Goal: Task Accomplishment & Management: Complete application form

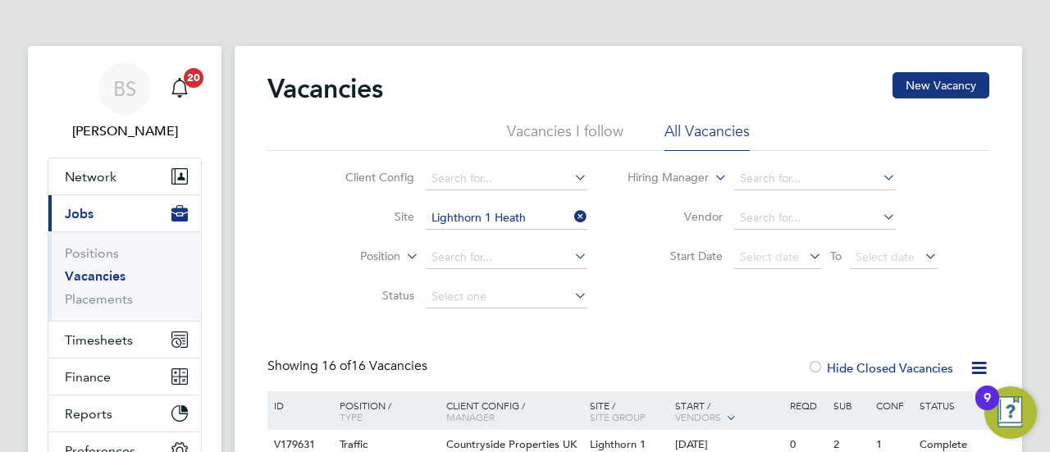
click at [94, 276] on link "Vacancies" at bounding box center [95, 276] width 61 height 16
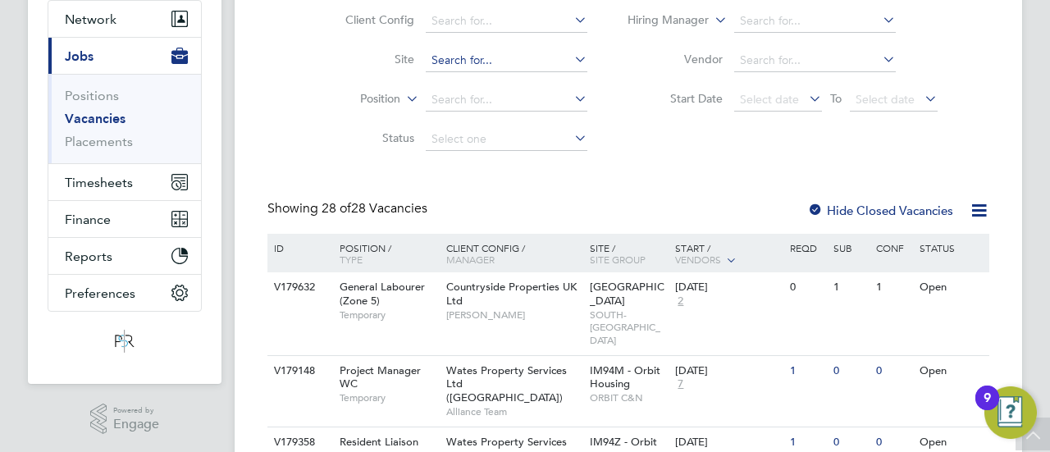
click at [528, 68] on input at bounding box center [507, 60] width 162 height 23
click at [519, 88] on li "Sphinx Drive" at bounding box center [506, 82] width 162 height 22
type input "Sphinx Drive"
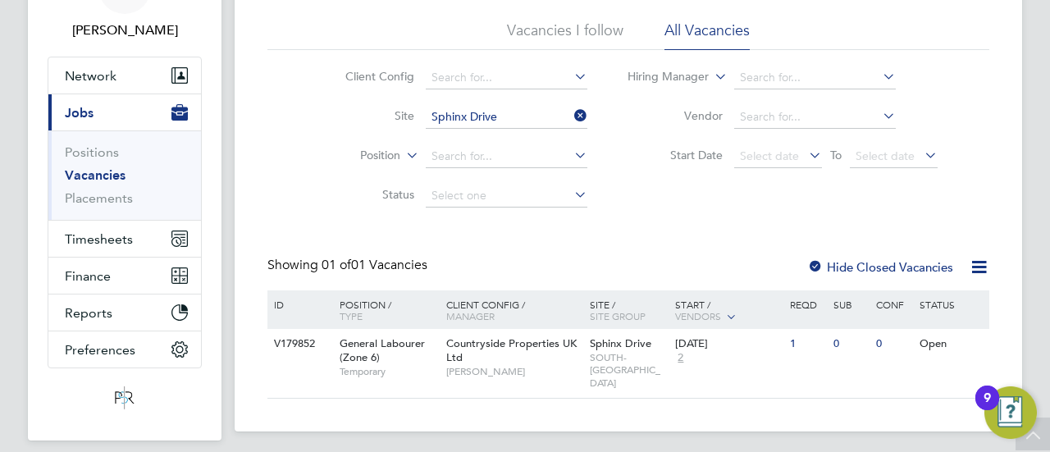
scroll to position [75, 0]
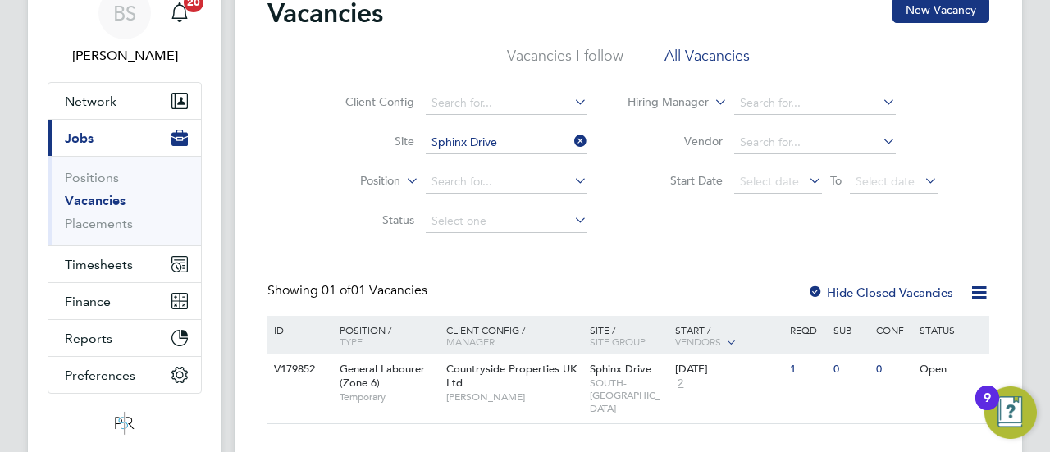
click at [865, 299] on div "Hide Closed Vacancies" at bounding box center [876, 292] width 162 height 21
click at [869, 293] on label "Hide Closed Vacancies" at bounding box center [880, 293] width 146 height 16
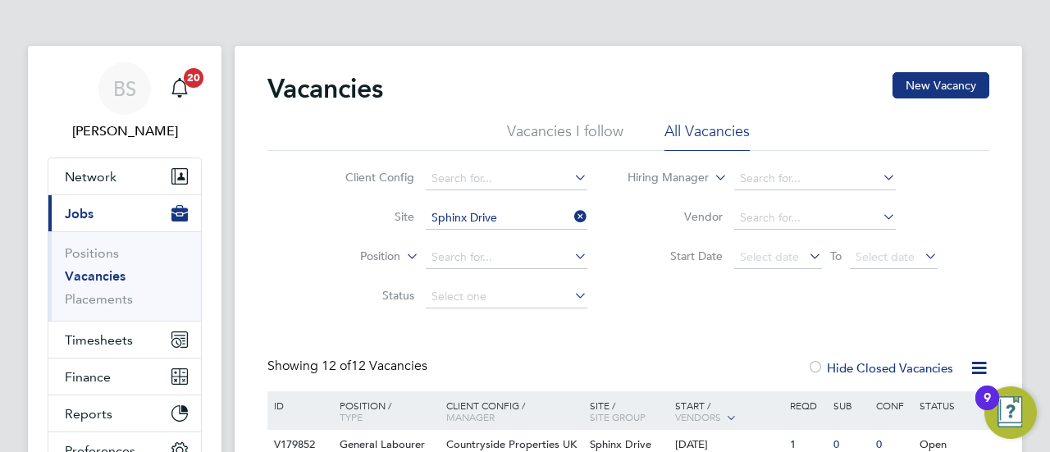
click at [571, 216] on icon at bounding box center [571, 216] width 0 height 23
click at [480, 213] on input at bounding box center [507, 218] width 162 height 23
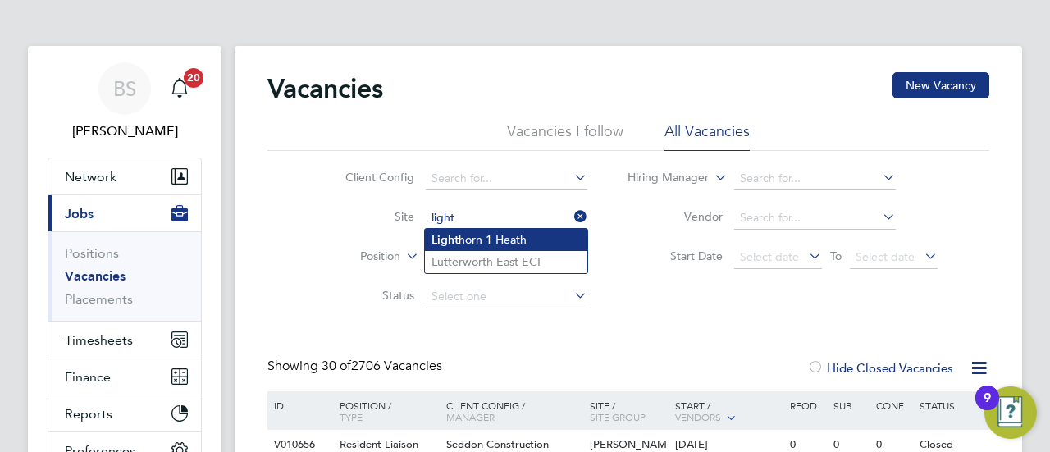
click at [502, 236] on li "Light horn 1 Heath" at bounding box center [506, 240] width 162 height 22
type input "Lighthorn 1 Heath"
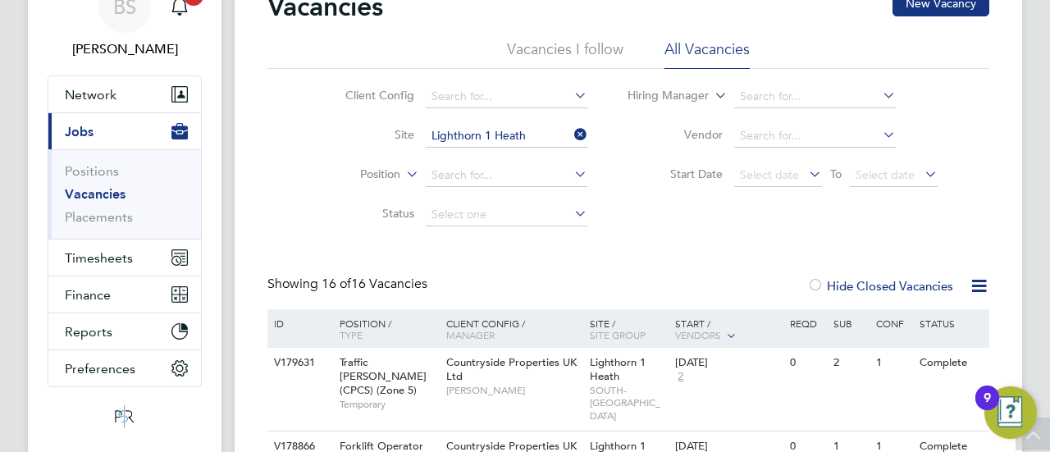
scroll to position [164, 0]
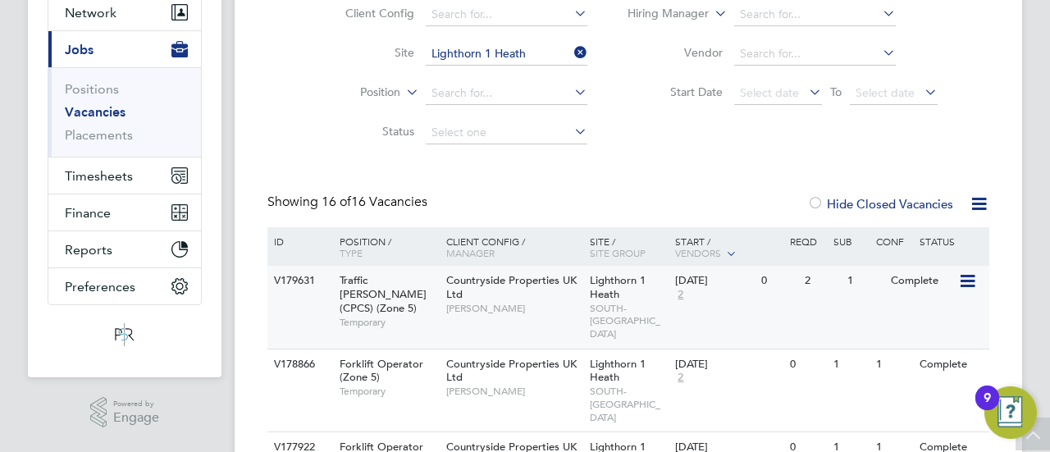
click at [568, 308] on span "[PERSON_NAME]" at bounding box center [513, 308] width 135 height 13
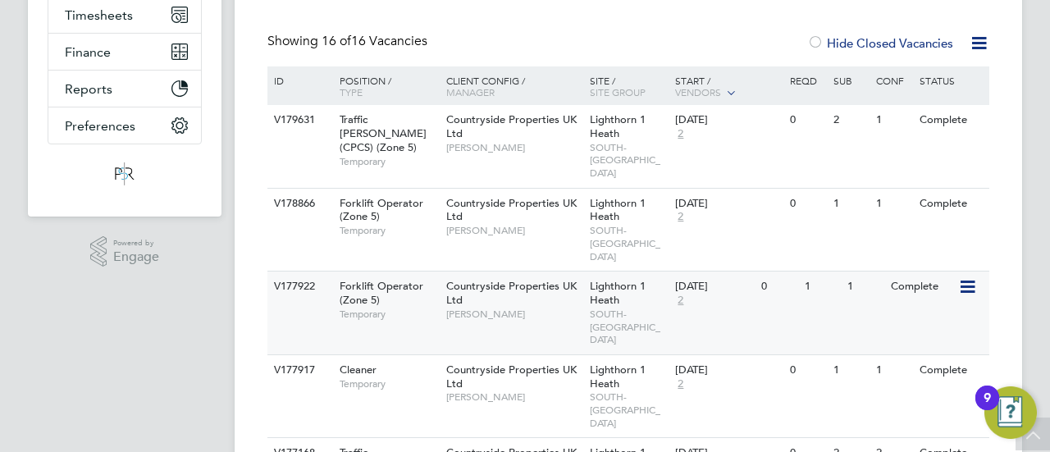
scroll to position [328, 0]
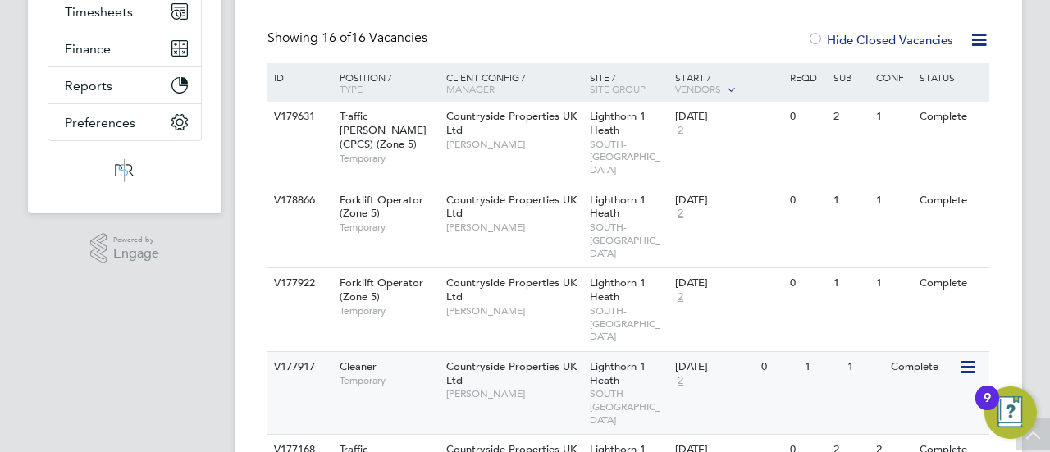
click at [969, 358] on icon at bounding box center [966, 368] width 16 height 20
click at [920, 363] on li "View Details" at bounding box center [926, 365] width 95 height 23
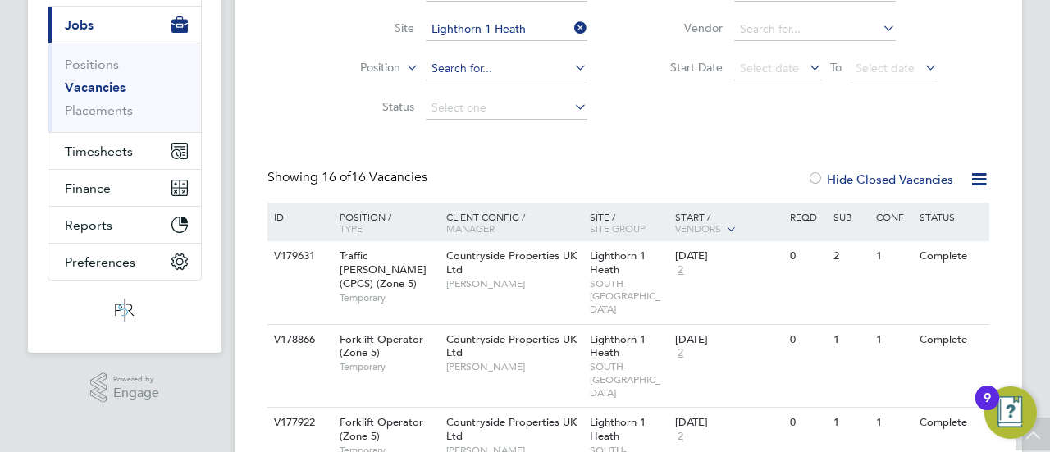
scroll to position [0, 0]
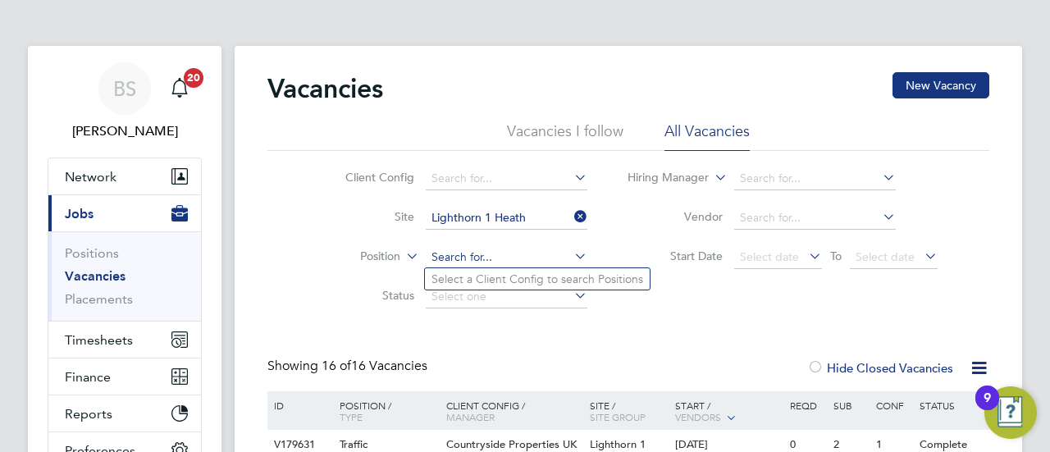
click at [441, 256] on input at bounding box center [507, 257] width 162 height 23
type input "cleaner"
click at [553, 286] on li "Select a Client Config to search Positions" at bounding box center [537, 278] width 225 height 21
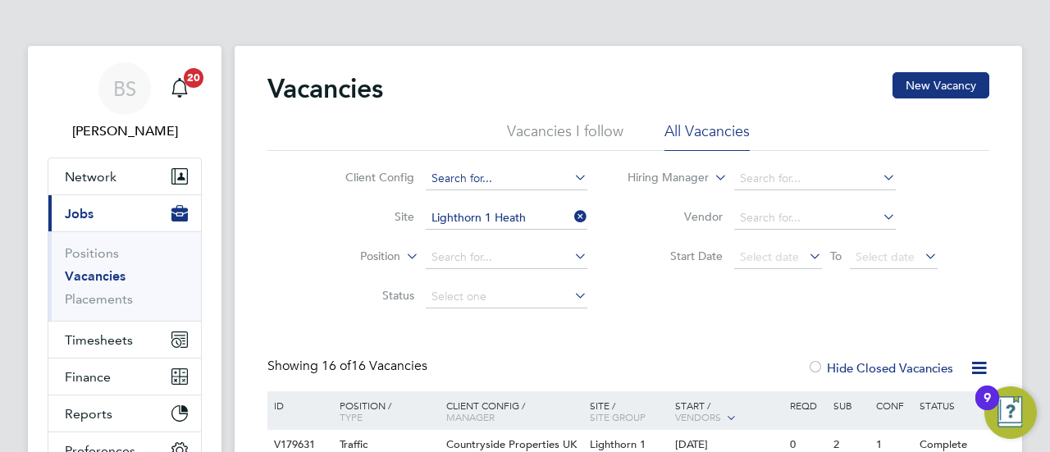
click at [531, 178] on input at bounding box center [507, 178] width 162 height 23
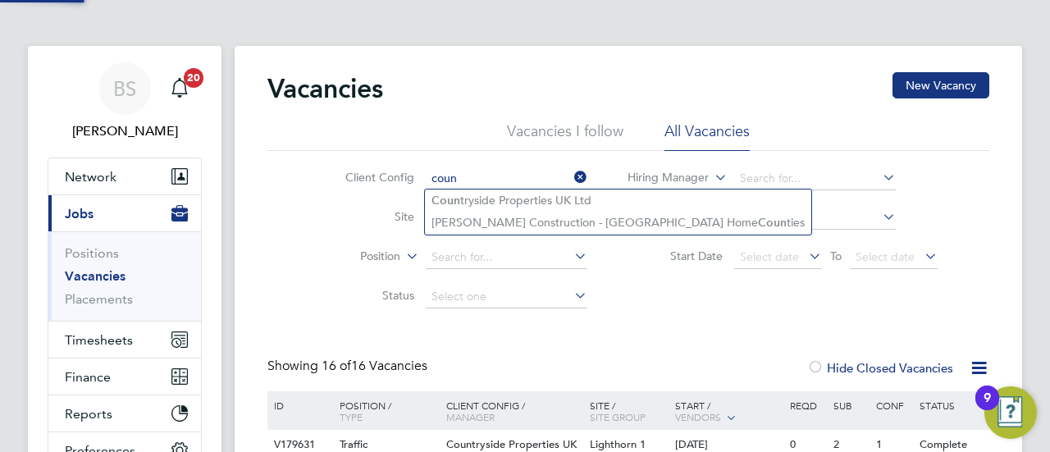
click at [513, 192] on li "Coun tryside Properties UK Ltd" at bounding box center [618, 200] width 386 height 22
type input "Countryside Properties UK Ltd"
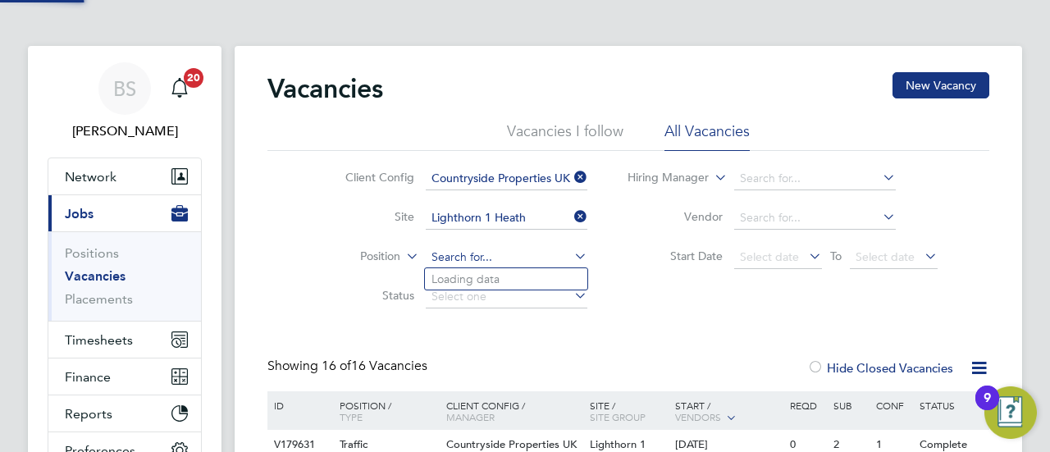
click at [480, 256] on input at bounding box center [507, 257] width 162 height 23
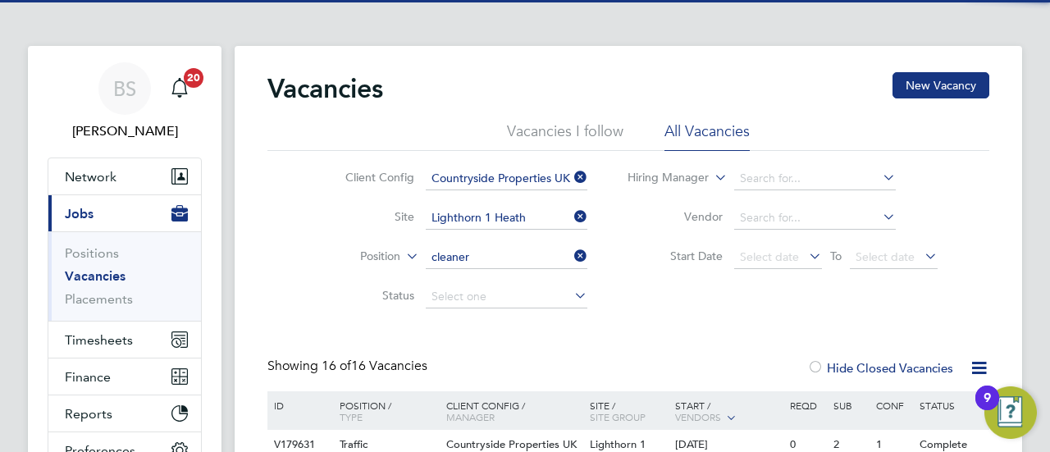
click at [482, 276] on li "Cleaner" at bounding box center [506, 279] width 162 height 22
type input "Cleaner"
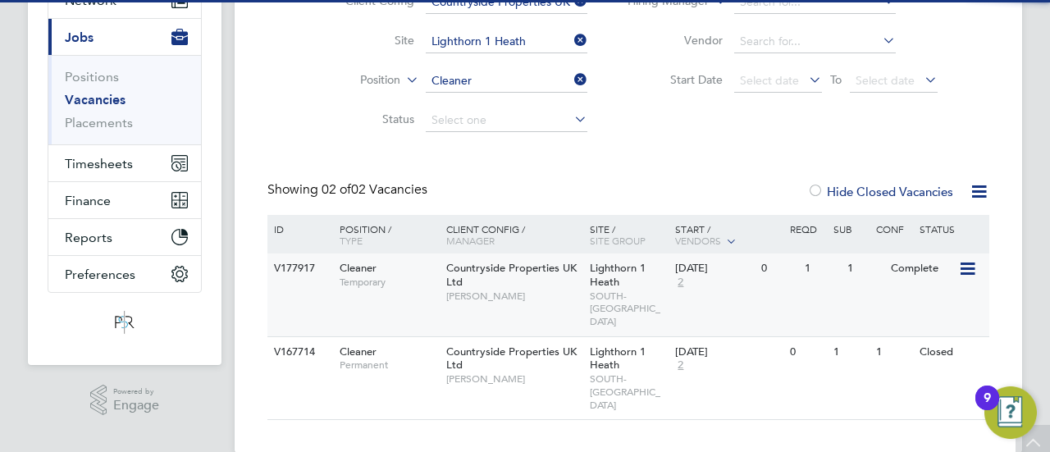
scroll to position [177, 0]
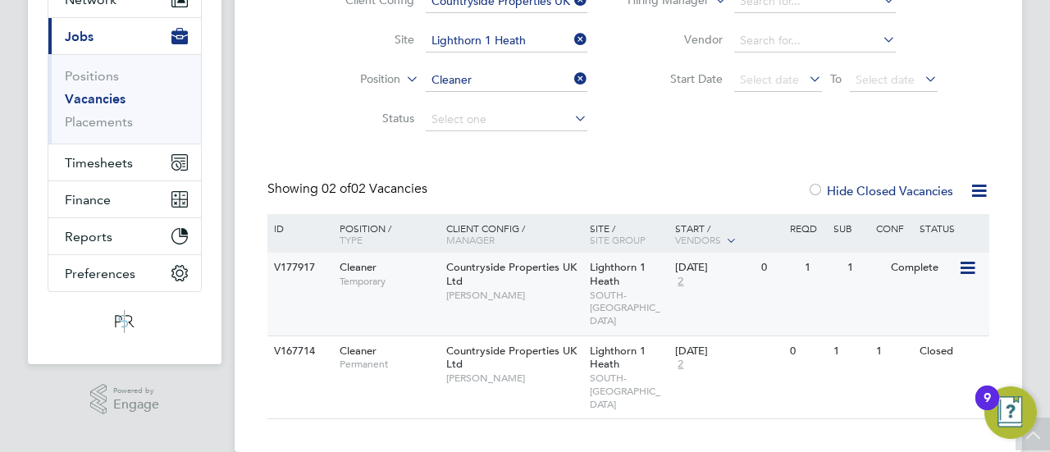
click at [968, 271] on icon at bounding box center [966, 268] width 16 height 20
click at [590, 285] on span "Lighthorn 1 Heath" at bounding box center [618, 274] width 56 height 28
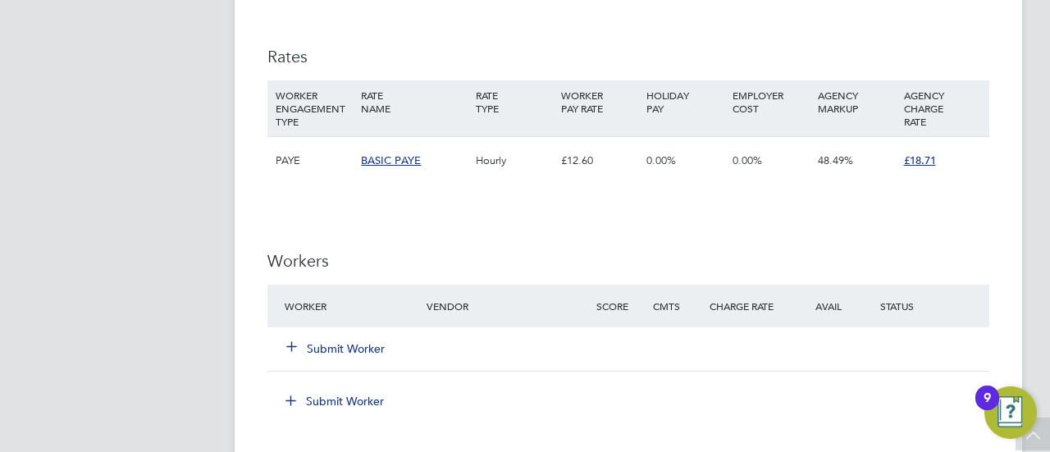
scroll to position [1148, 0]
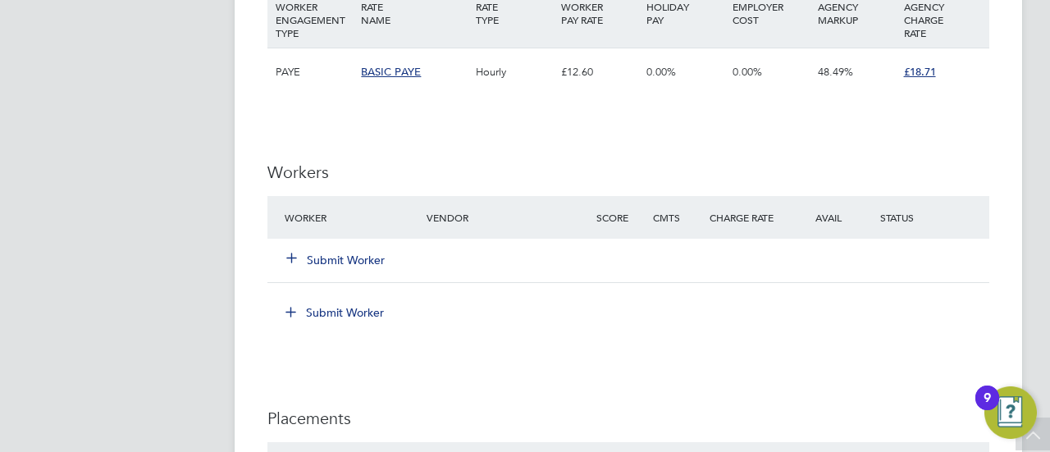
click at [358, 260] on button "Submit Worker" at bounding box center [336, 260] width 98 height 16
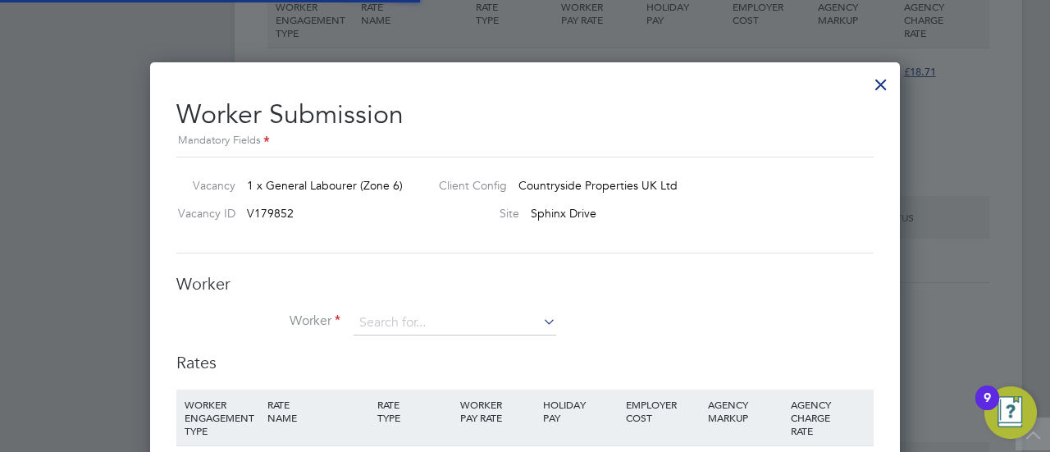
scroll to position [1052, 750]
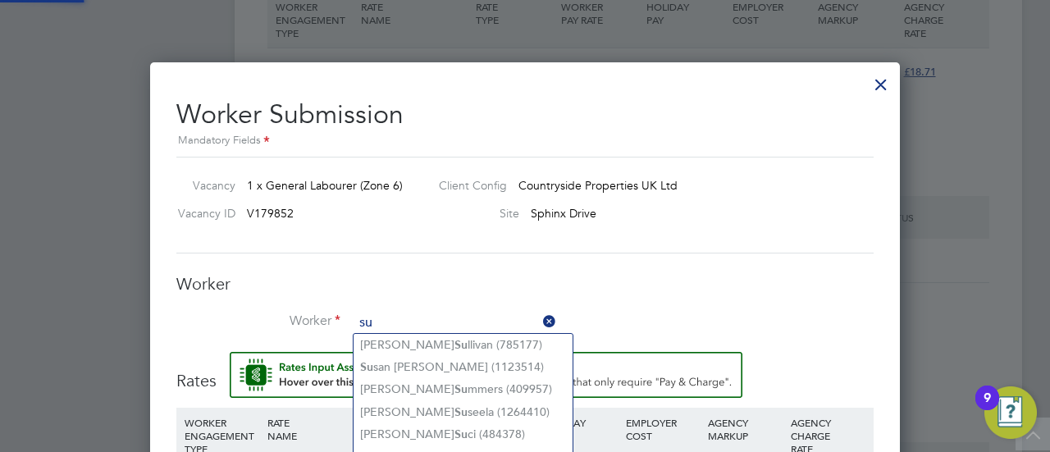
type input "s"
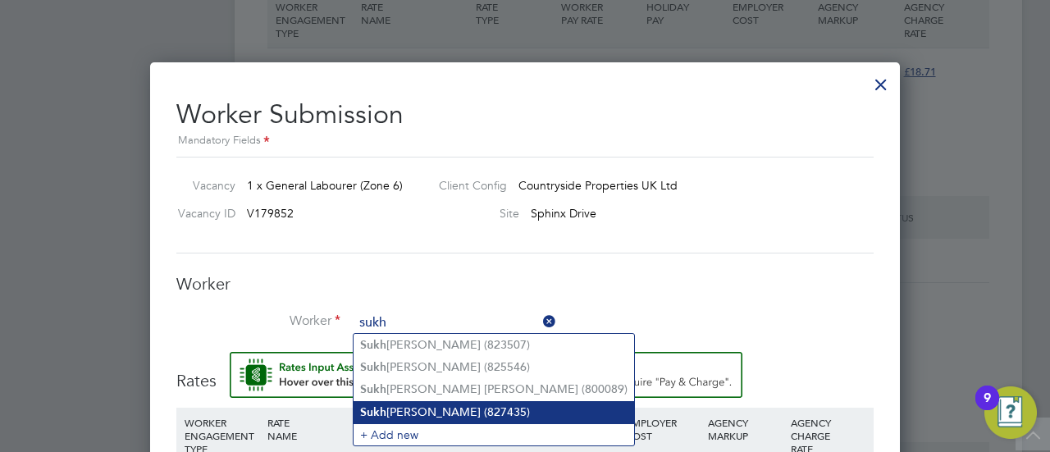
click at [445, 401] on li "Sukh dev Singh (827435)" at bounding box center [494, 412] width 281 height 22
type input "Sukhdev Singh (827435)"
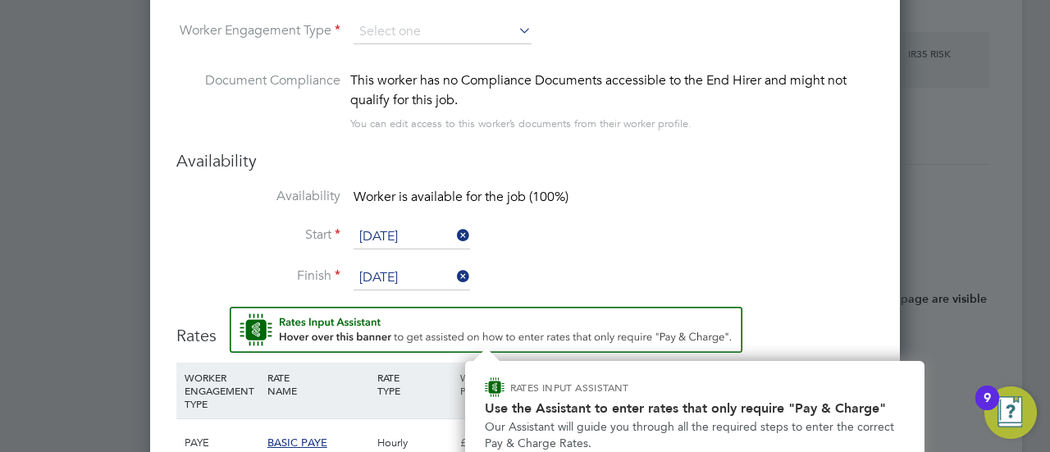
scroll to position [1655, 0]
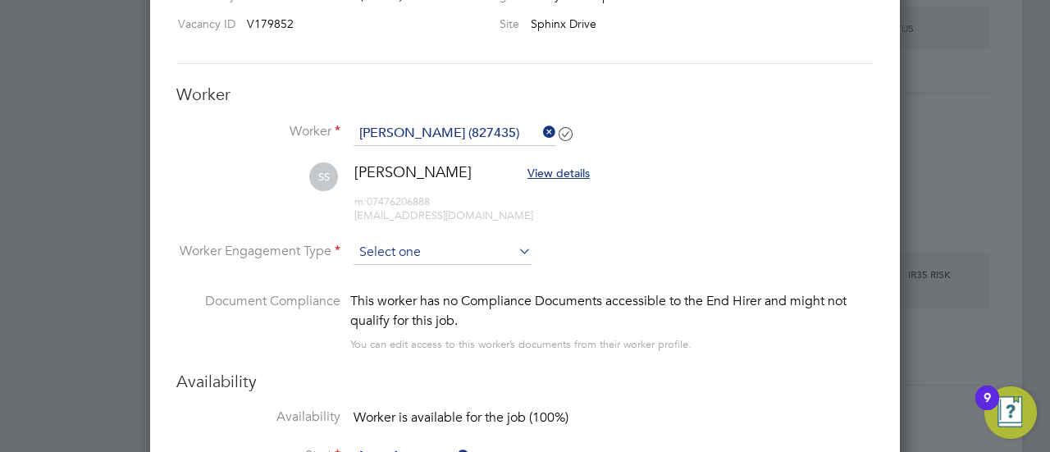
click at [438, 245] on input at bounding box center [443, 252] width 178 height 25
click at [438, 281] on li "Contract" at bounding box center [443, 272] width 179 height 21
type input "Contract"
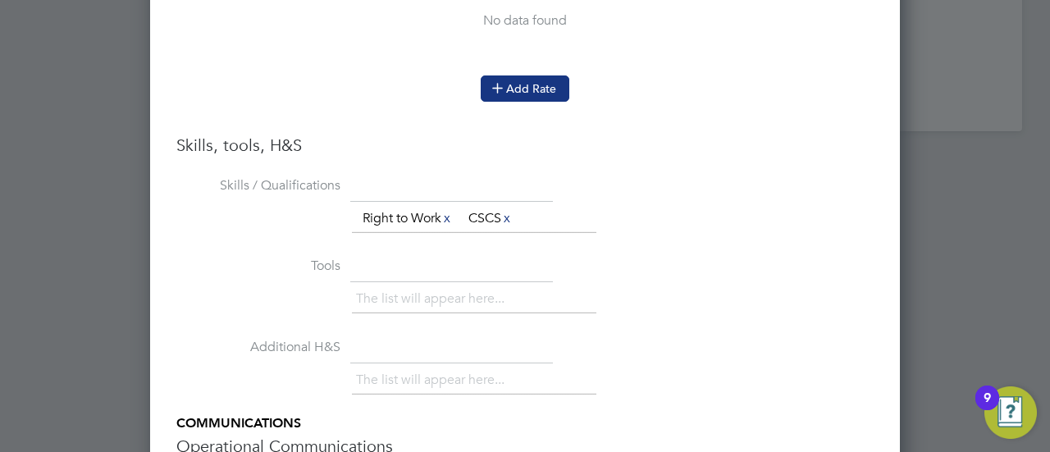
click at [513, 82] on button "Add Rate" at bounding box center [525, 88] width 89 height 26
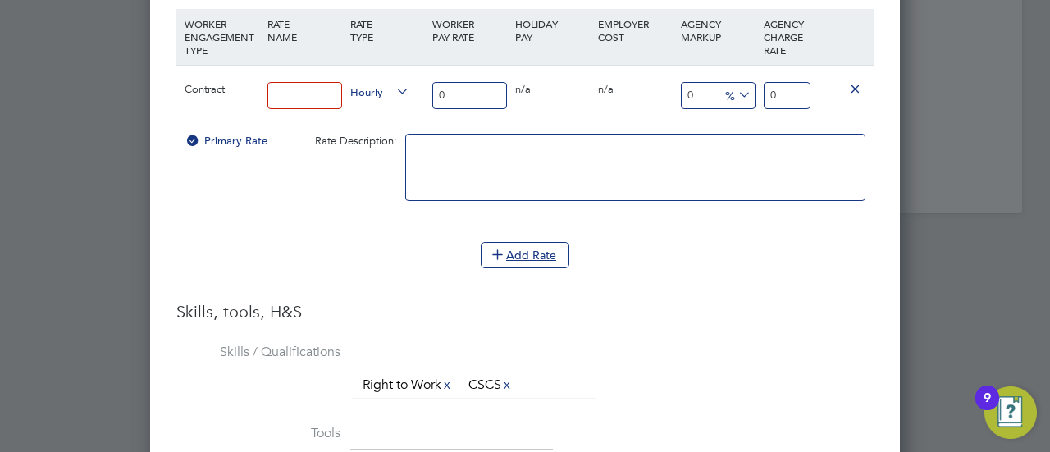
click at [306, 86] on input at bounding box center [304, 95] width 75 height 27
type input "Labourer"
click at [459, 85] on input "0" at bounding box center [469, 95] width 75 height 27
type input "1"
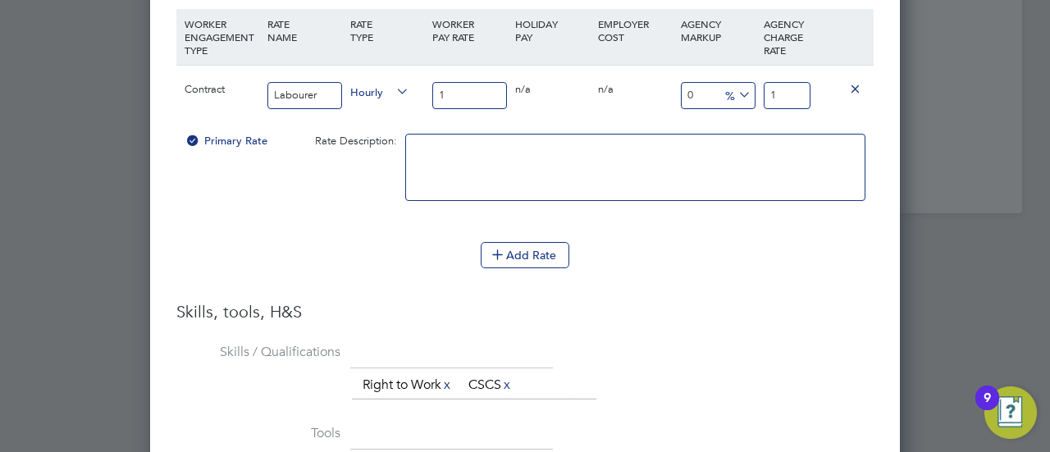
type input "16"
type input "16.3"
type input "16.30"
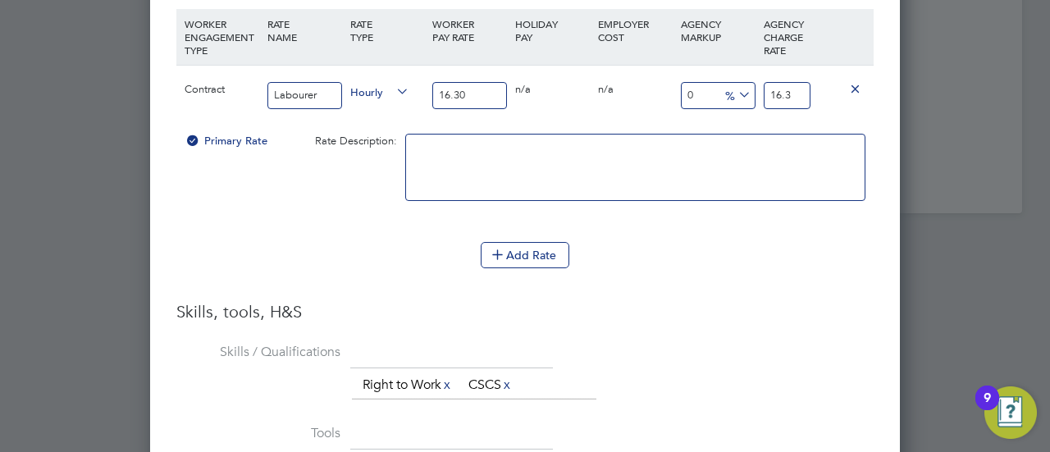
click at [796, 84] on input "16.3" at bounding box center [787, 95] width 47 height 27
type input "-1.8404907975460123"
type input "16"
type input "-93.86503067484662"
type input "1"
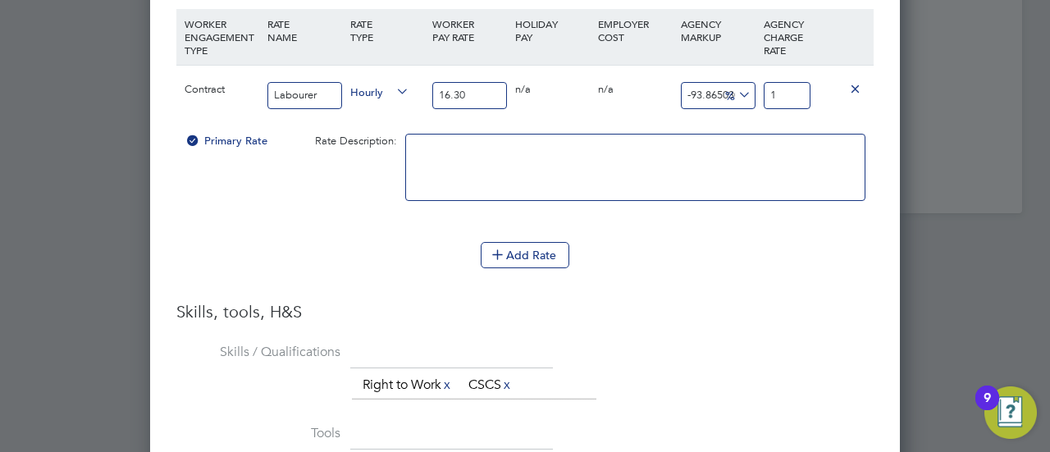
type input "-32.515337423312886"
type input "11"
type input "623.9263803680982"
type input "118"
type input "628.2208588957055"
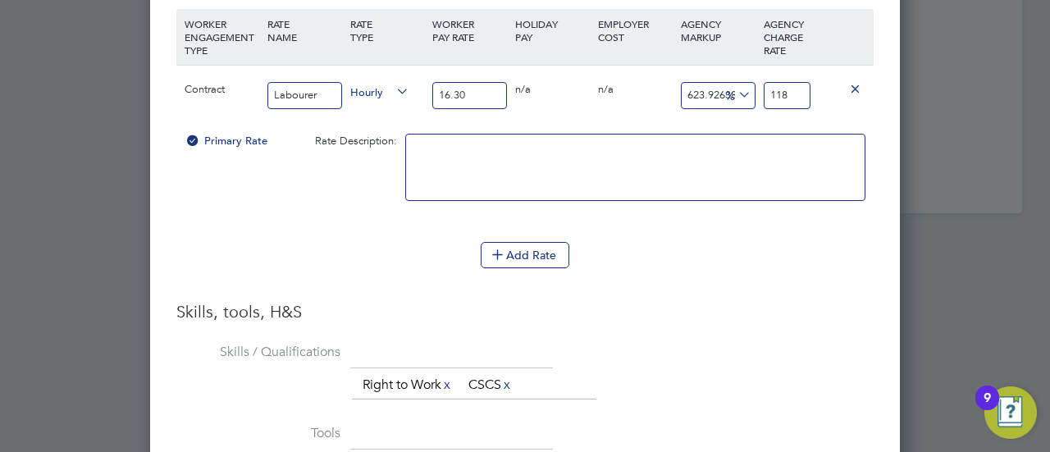
type input "118.7"
type input "628.282208588957"
type input "118.71"
click at [807, 313] on h3 "Skills, tools, H&S" at bounding box center [524, 311] width 697 height 21
click at [776, 94] on input "118.71" at bounding box center [787, 95] width 47 height 27
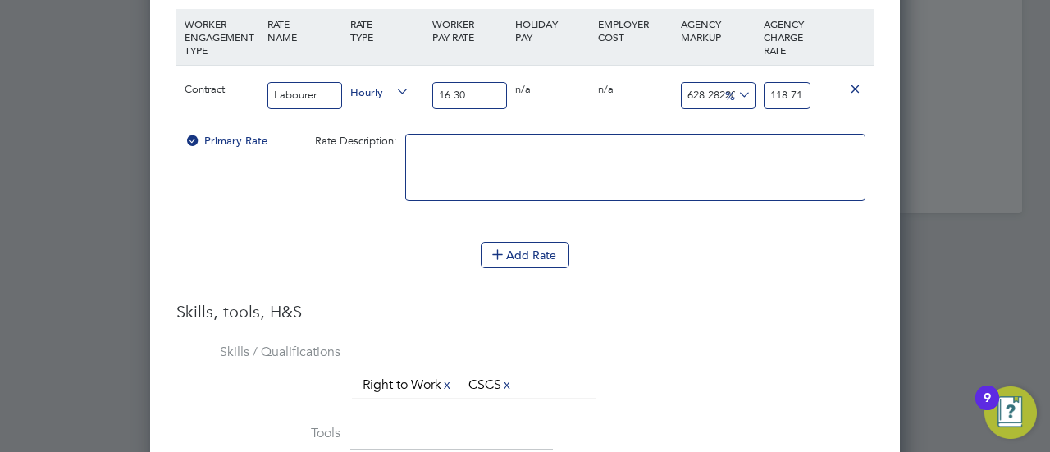
type input "14.785276073619633"
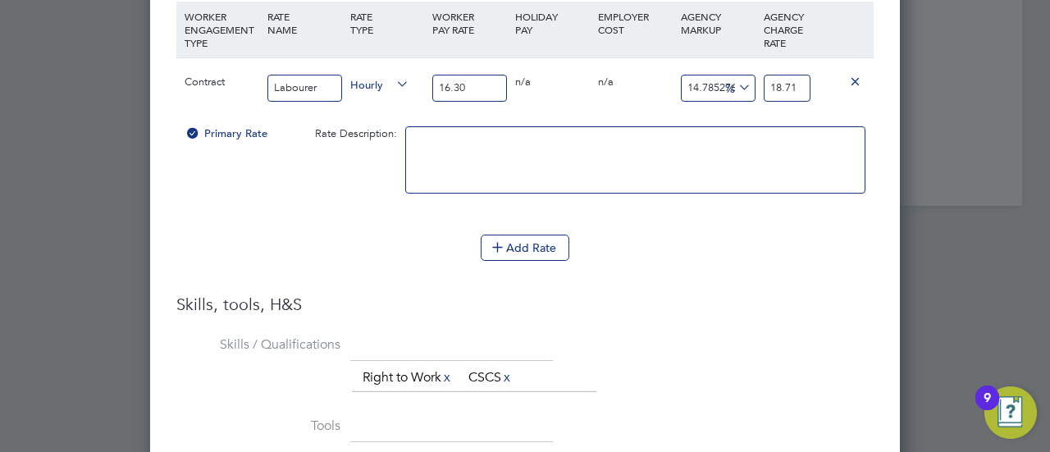
scroll to position [2324, 0]
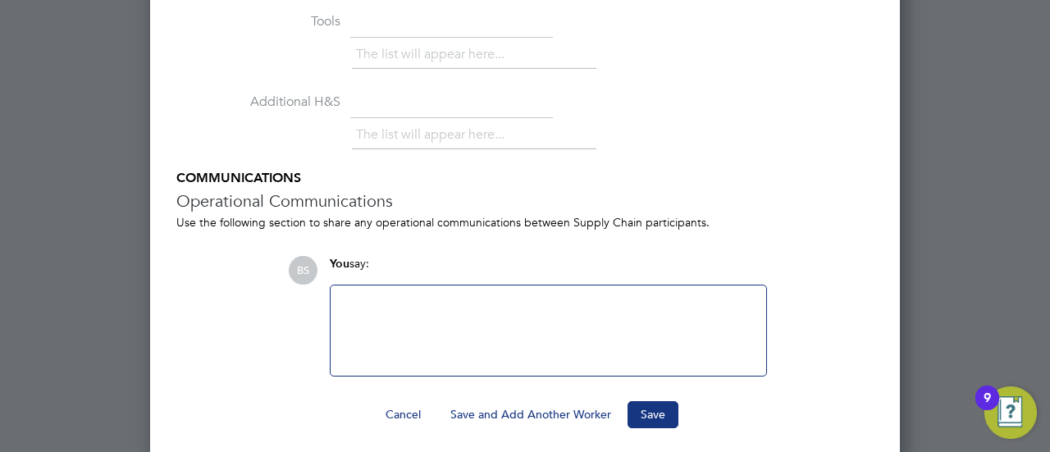
type input "18.71"
click at [571, 411] on button "Save and Add Another Worker" at bounding box center [530, 414] width 187 height 26
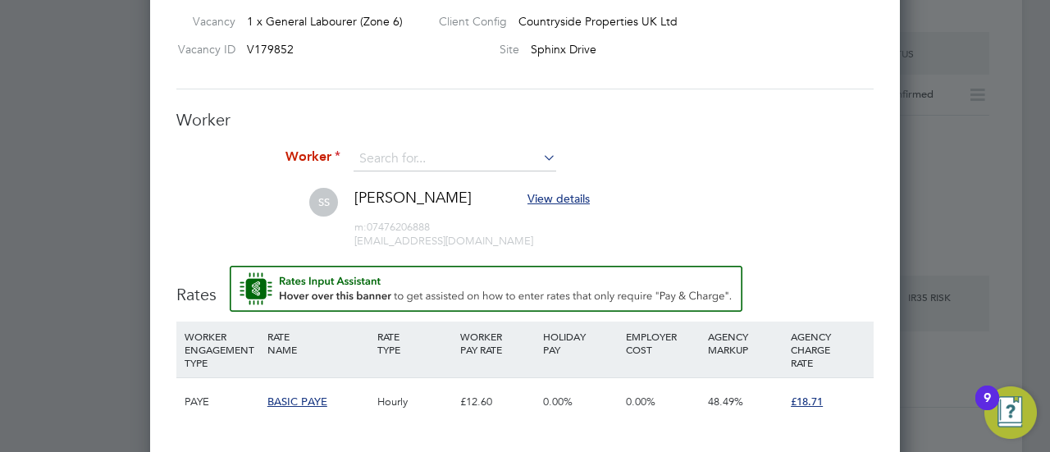
scroll to position [1371, 0]
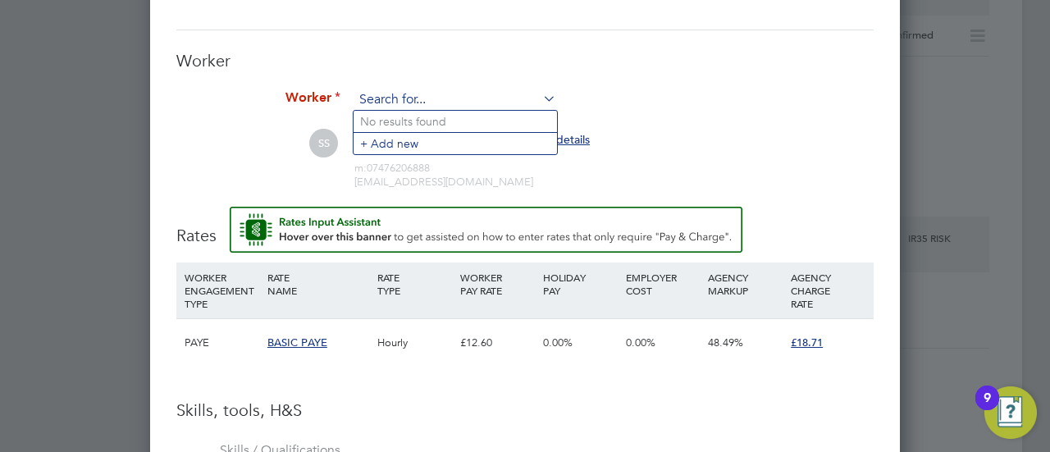
click at [404, 95] on input at bounding box center [455, 100] width 203 height 25
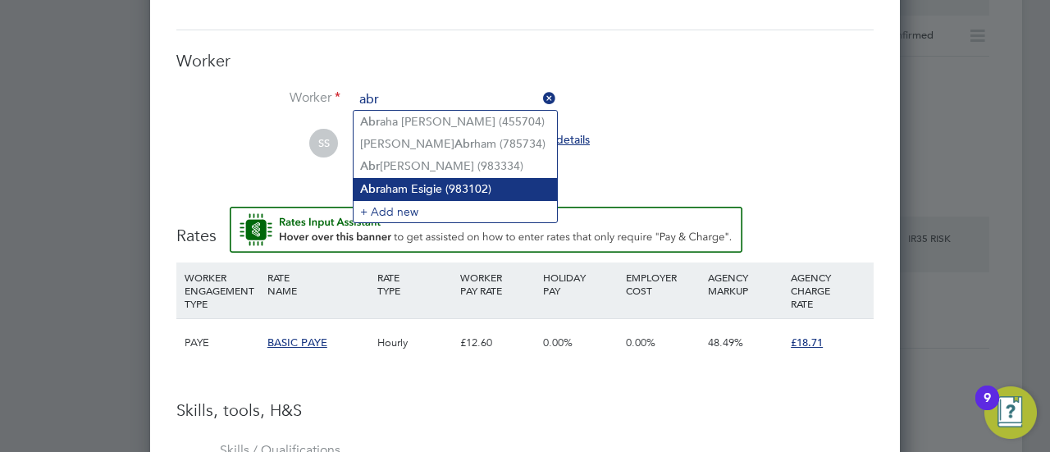
click at [386, 186] on li "Abr aham Esigie (983102)" at bounding box center [455, 189] width 203 height 22
type input "Abraham Esigie (983102)"
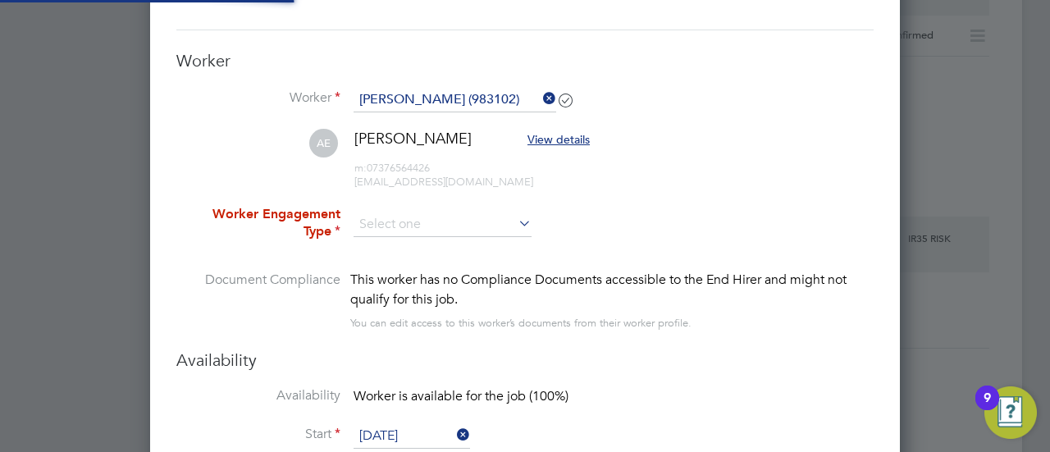
scroll to position [8, 8]
type input "28 Oct 2025"
click at [451, 214] on input at bounding box center [443, 225] width 178 height 25
click at [446, 254] on li "Contract" at bounding box center [443, 245] width 179 height 21
type input "Contract"
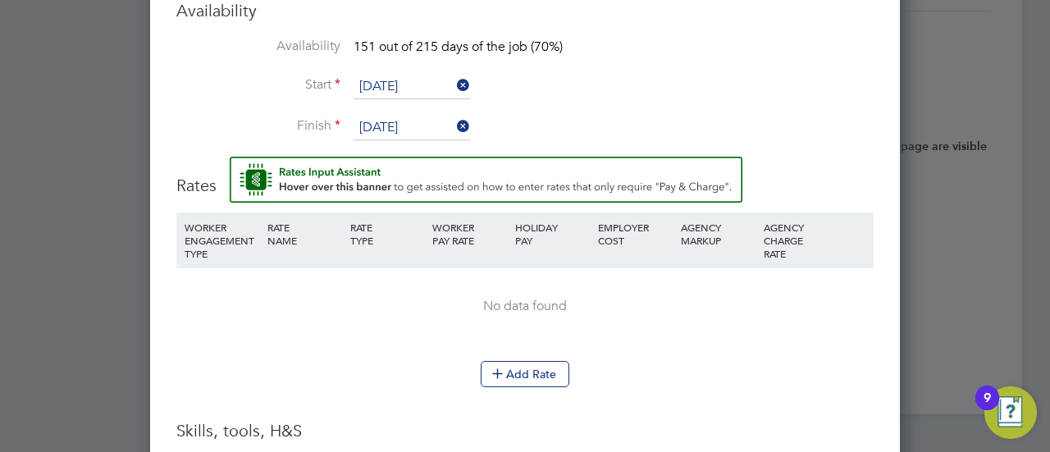
scroll to position [1821, 0]
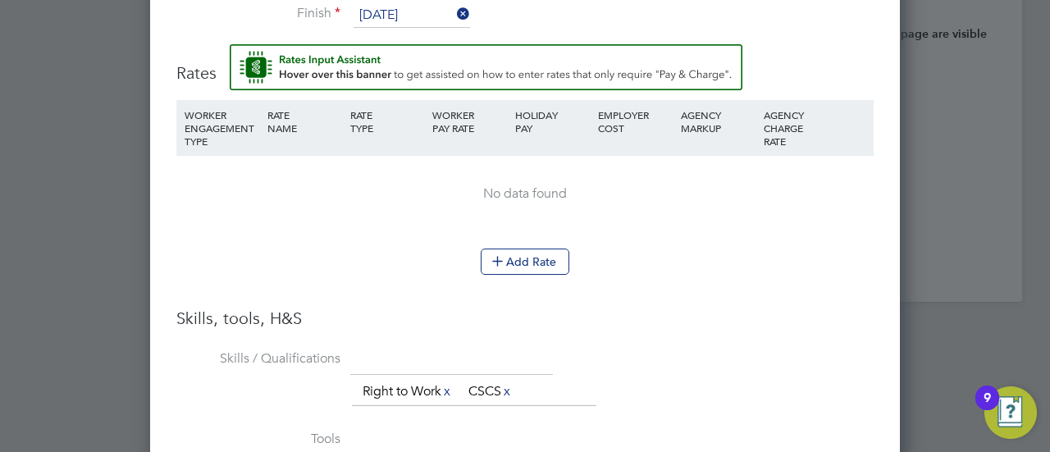
click at [407, 253] on div "Add Rate" at bounding box center [524, 262] width 697 height 26
click at [500, 254] on icon at bounding box center [497, 260] width 12 height 12
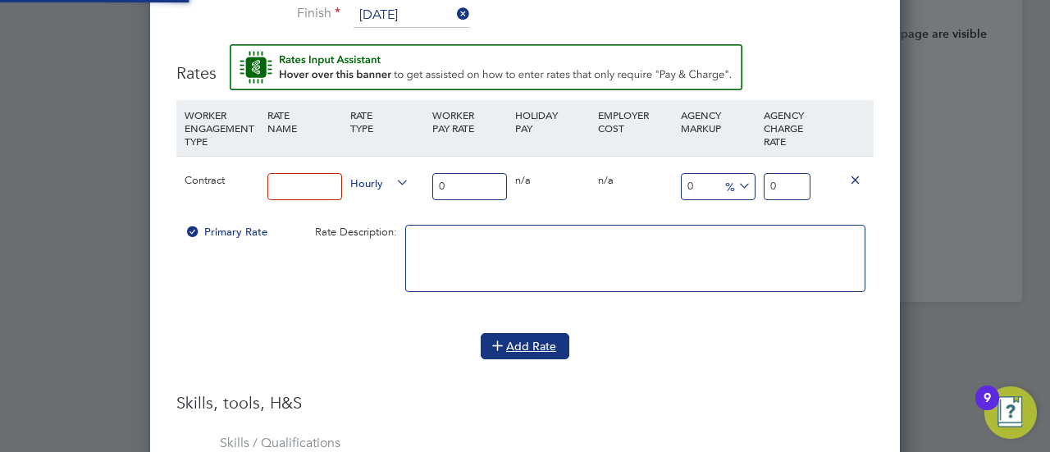
scroll to position [8, 8]
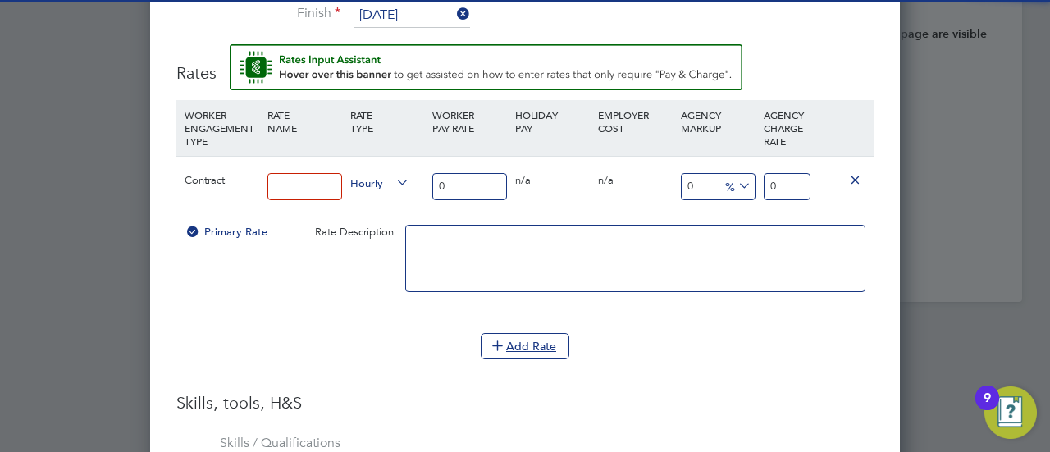
click at [308, 173] on input at bounding box center [304, 186] width 75 height 27
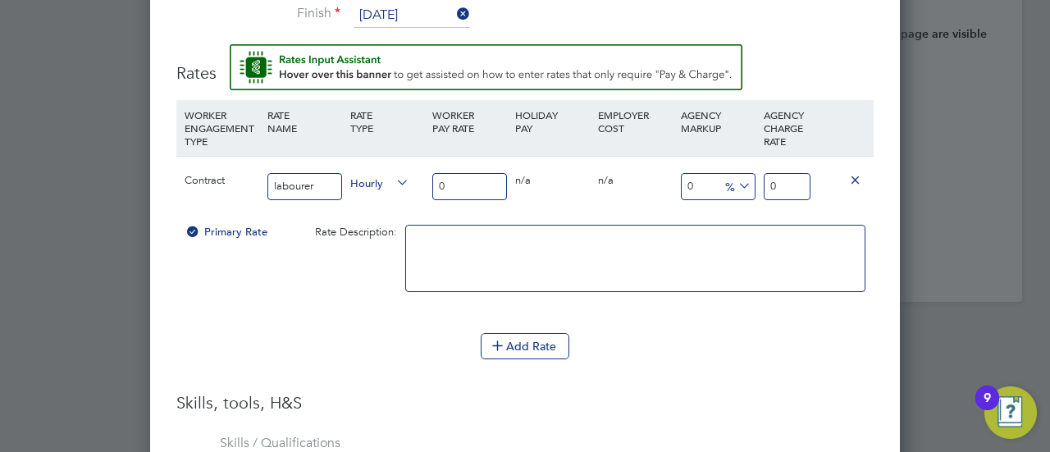
type input "Labourer"
click at [479, 180] on input "0" at bounding box center [469, 186] width 75 height 27
type input "1"
type input "16"
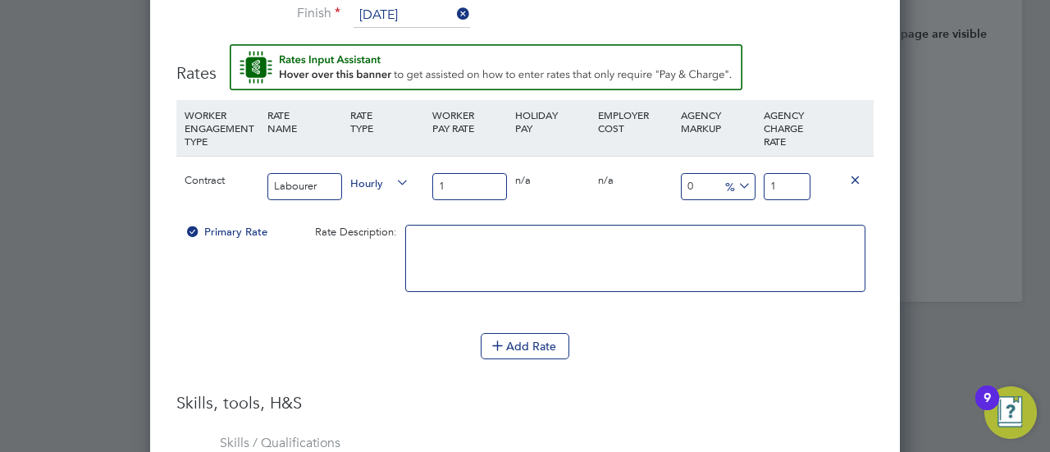
type input "16"
type input "16.3"
type input "16.30"
drag, startPoint x: 798, startPoint y: 176, endPoint x: 756, endPoint y: 194, distance: 45.2
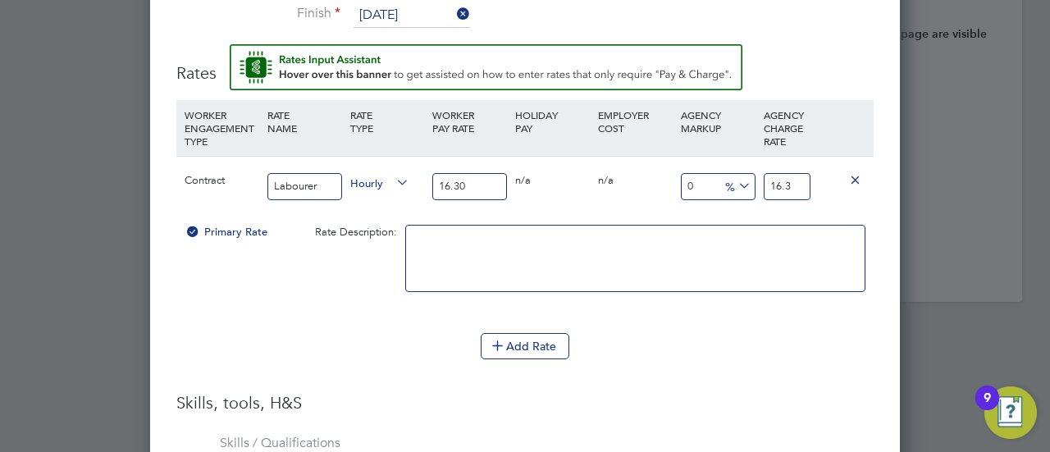
click at [756, 194] on div "Contract Labourer Hourly 16.30 0 n/a 0 n/a 0 0 % 16.3" at bounding box center [524, 186] width 697 height 61
type input "-93.86503067484662"
type input "1"
type input "10.429447852760736"
type input "18"
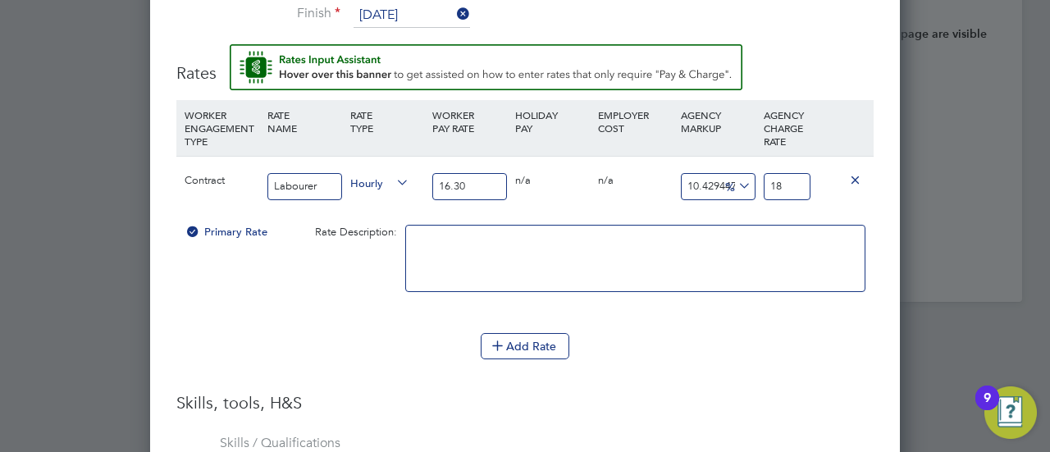
type input "14.723926380368098"
type input "18.7"
type input "14.785276073619633"
type input "18.71"
click at [650, 344] on div "Add Rate" at bounding box center [524, 346] width 697 height 26
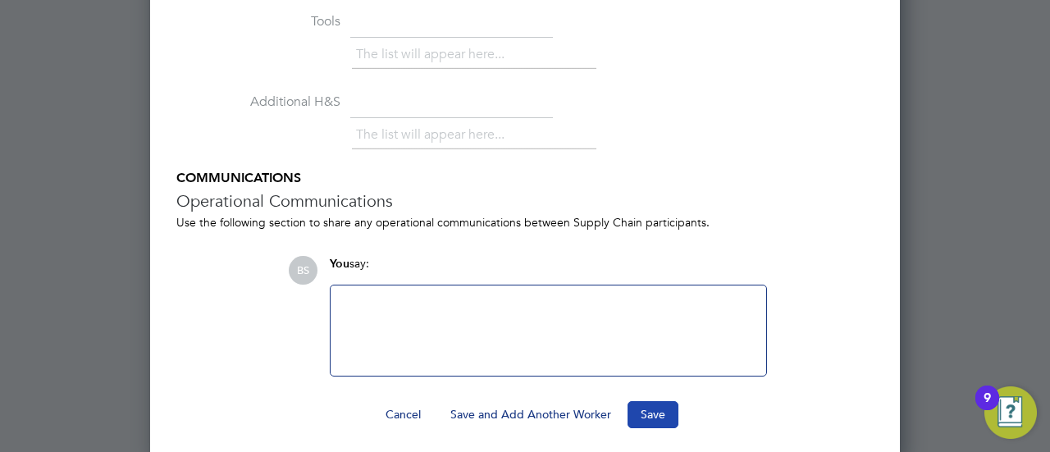
click at [640, 403] on button "Save" at bounding box center [652, 414] width 51 height 26
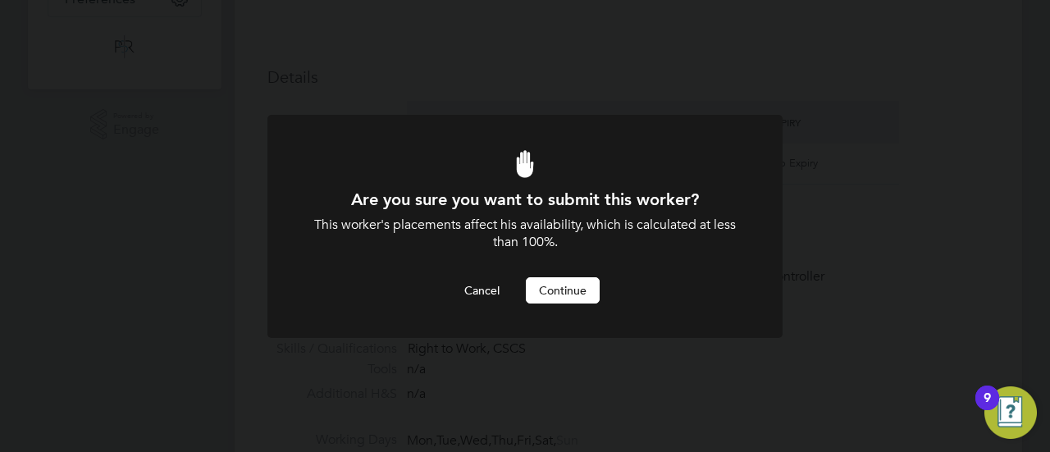
click at [552, 291] on button "Continue" at bounding box center [563, 290] width 74 height 26
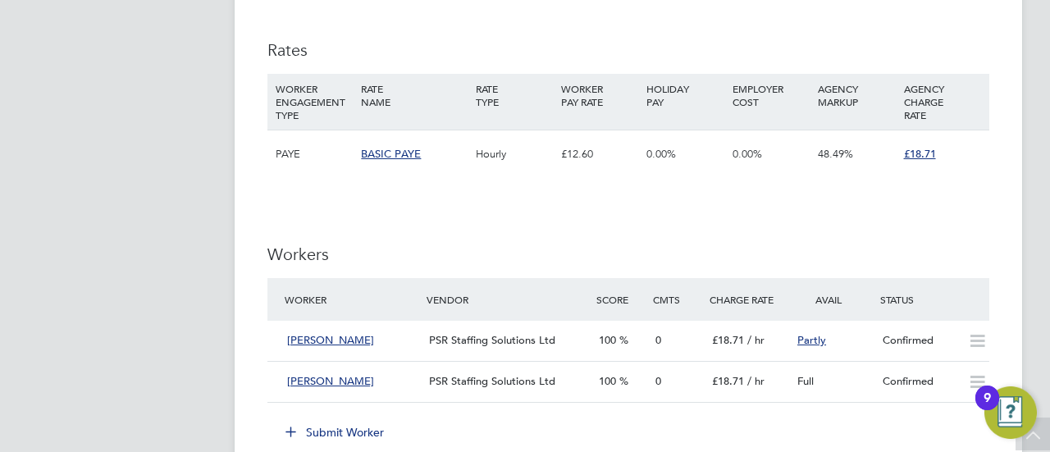
scroll to position [1069, 0]
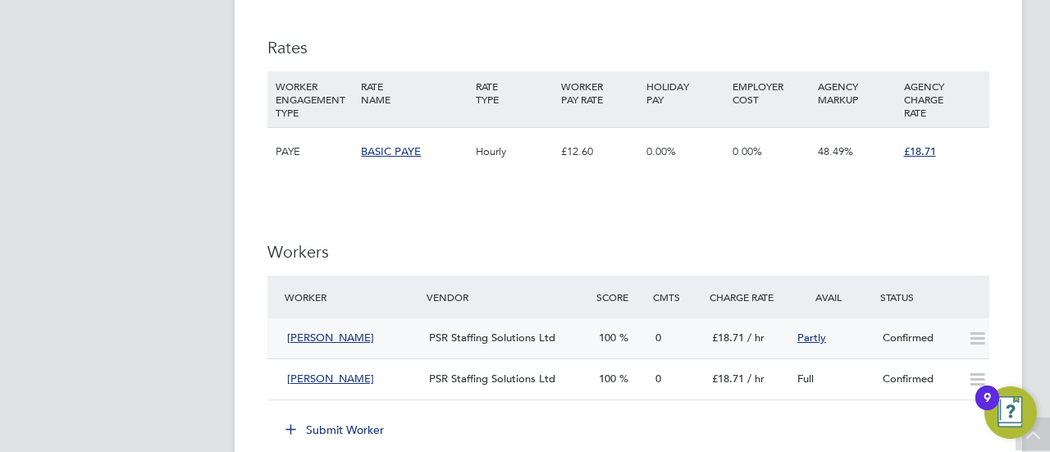
click at [981, 338] on icon at bounding box center [977, 338] width 21 height 13
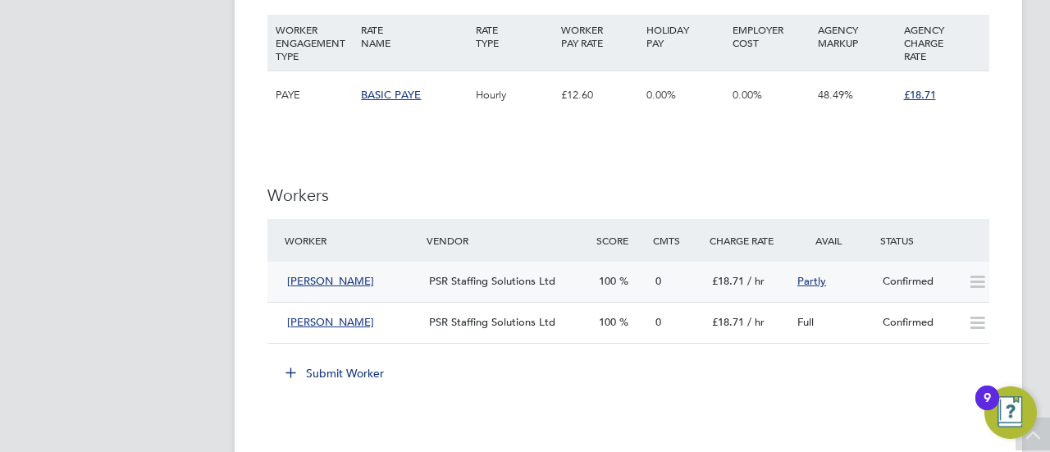
scroll to position [1151, 0]
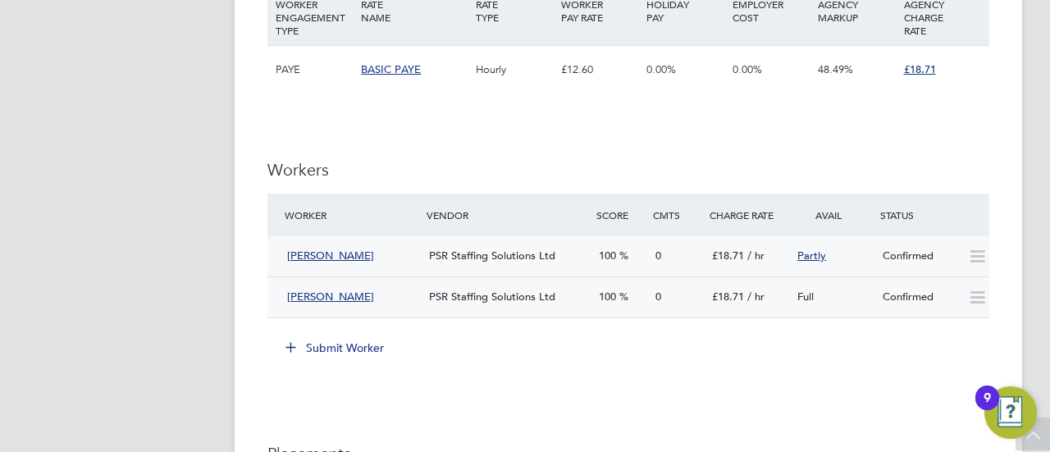
click at [981, 298] on icon at bounding box center [977, 297] width 21 height 13
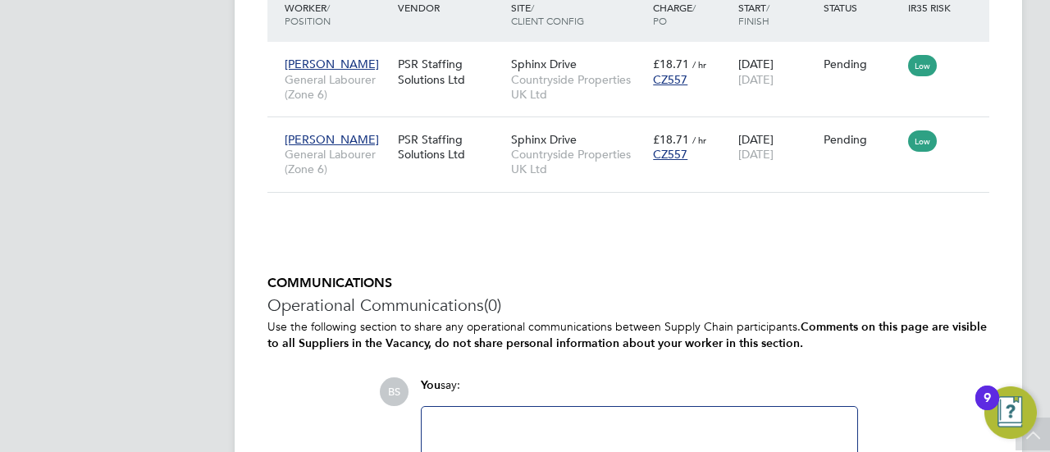
scroll to position [1643, 0]
click at [969, 60] on icon at bounding box center [968, 63] width 16 height 20
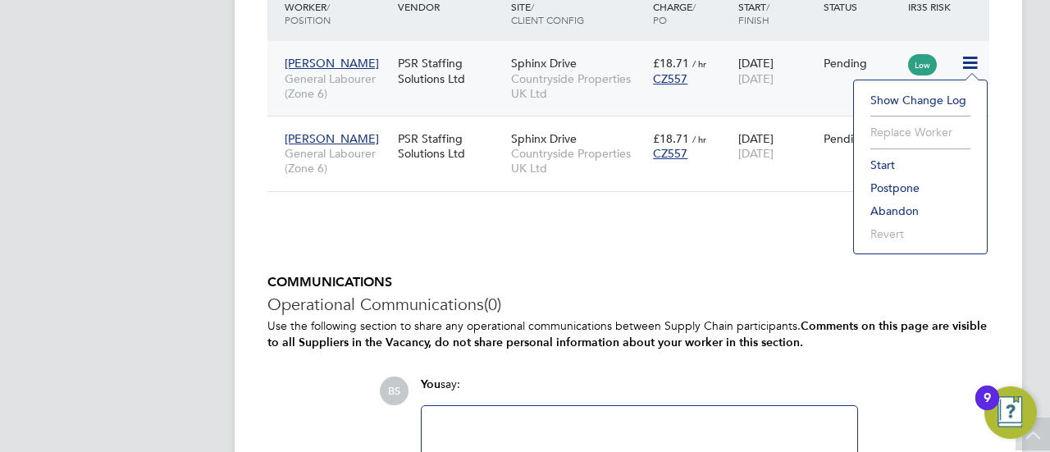
click at [884, 162] on li "Start" at bounding box center [920, 164] width 116 height 23
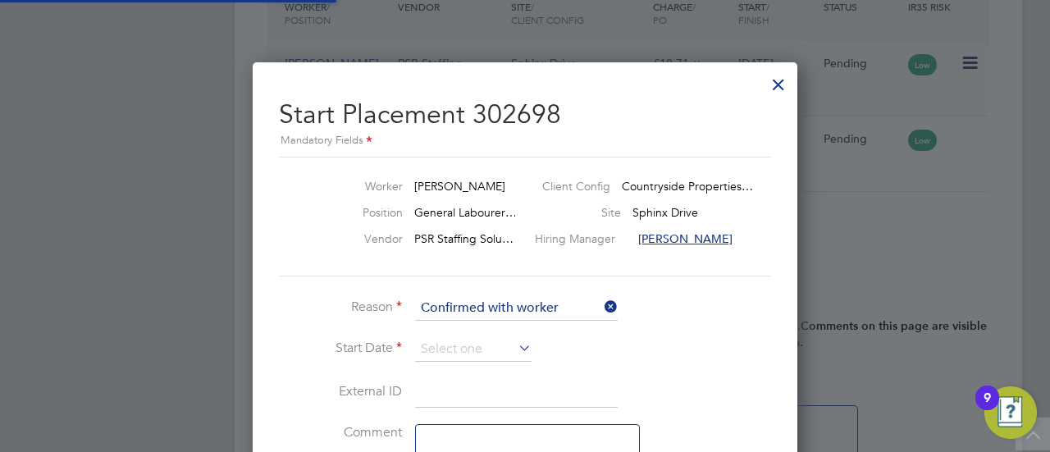
scroll to position [16, 203]
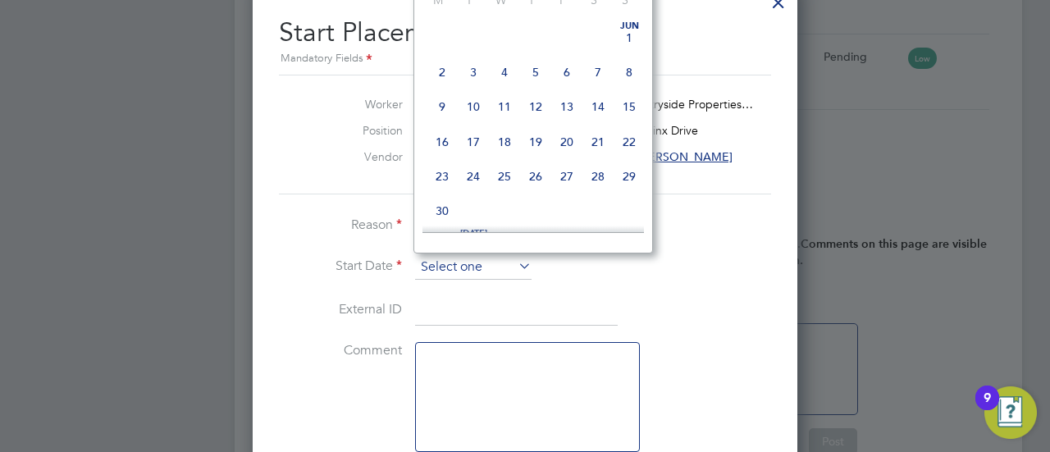
click at [459, 260] on input at bounding box center [473, 267] width 116 height 25
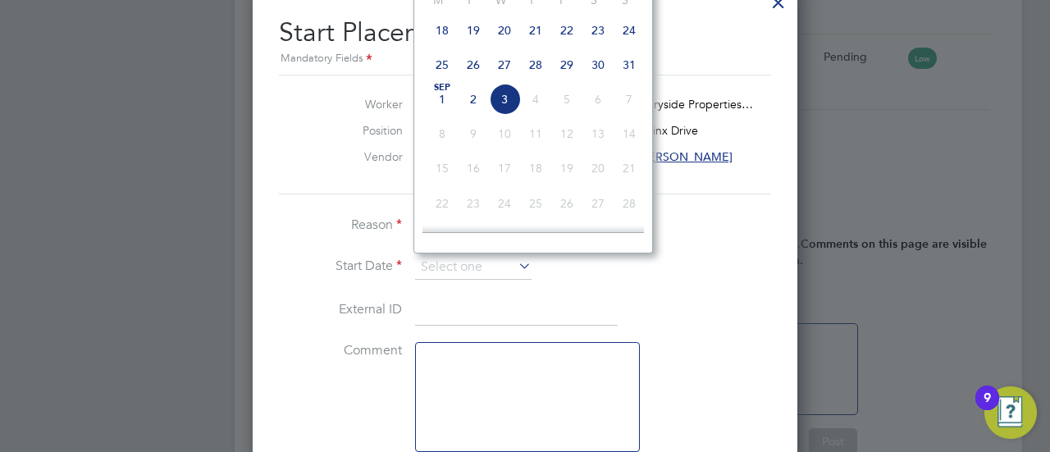
click at [465, 73] on span "26" at bounding box center [473, 64] width 31 height 31
type input "26 Aug 2025"
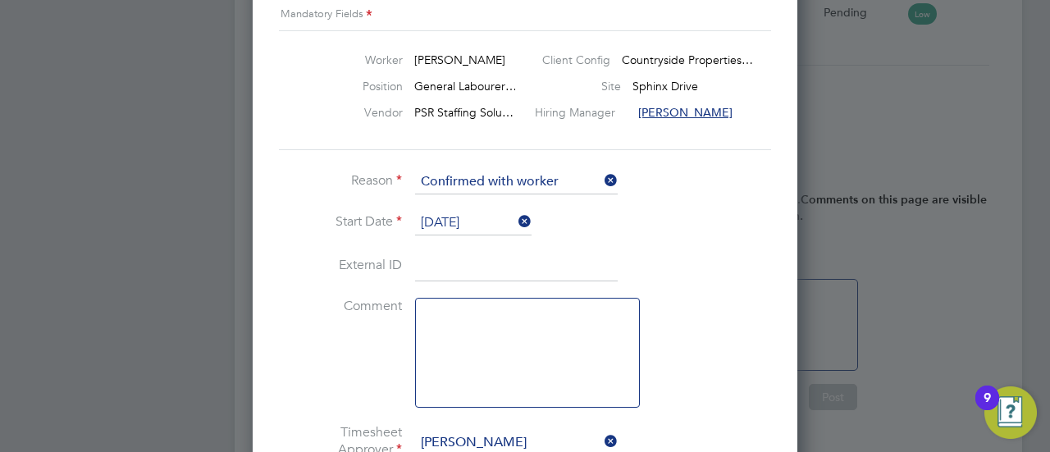
scroll to position [1807, 0]
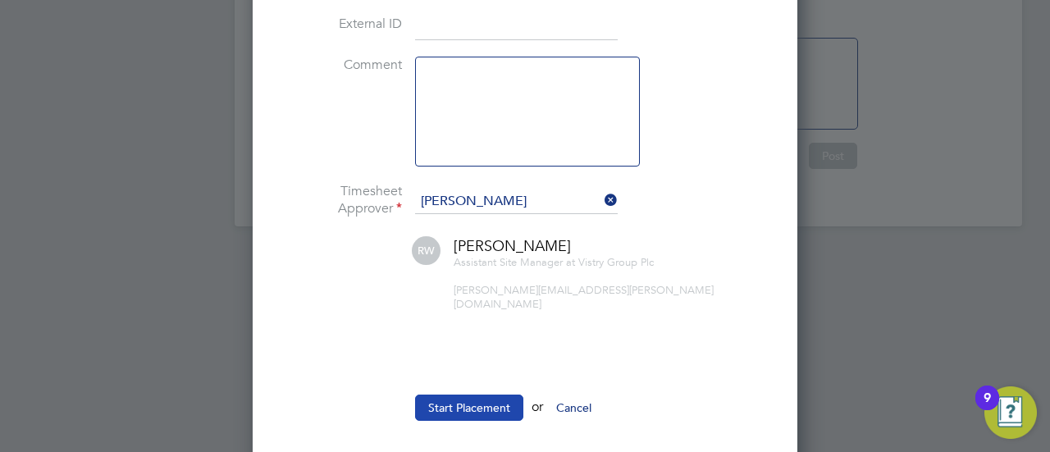
click at [490, 395] on button "Start Placement" at bounding box center [469, 408] width 108 height 26
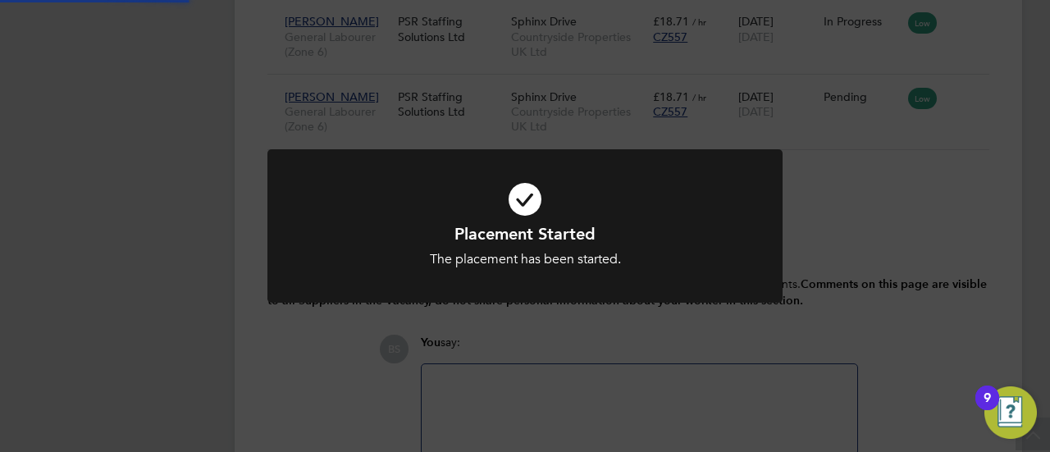
scroll to position [1643, 0]
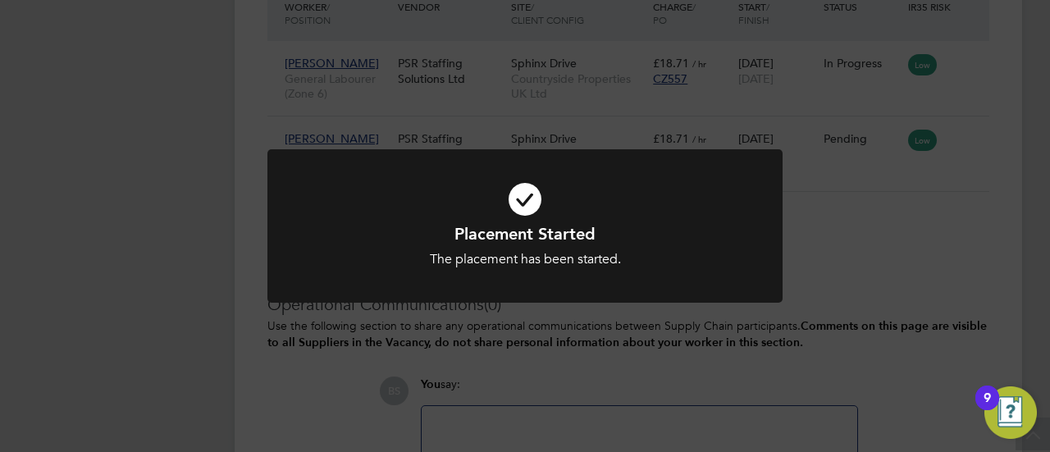
click at [868, 222] on div "Placement Started The placement has been started. Cancel Okay" at bounding box center [525, 226] width 1050 height 452
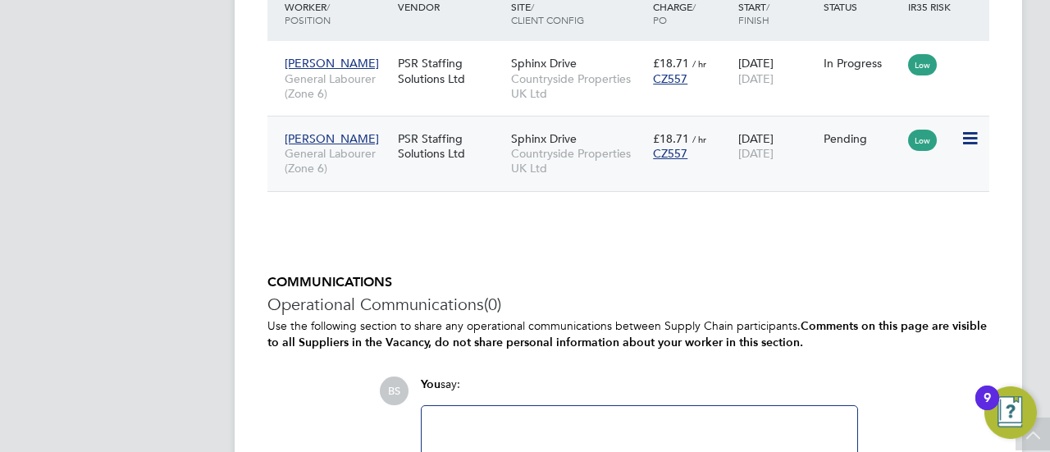
click at [975, 143] on icon at bounding box center [968, 139] width 16 height 20
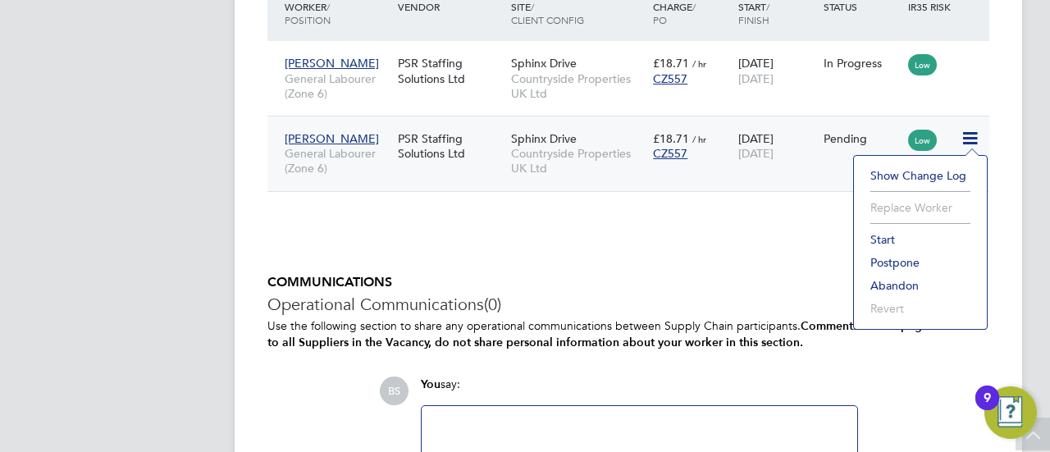
click at [890, 234] on li "Start" at bounding box center [920, 239] width 116 height 23
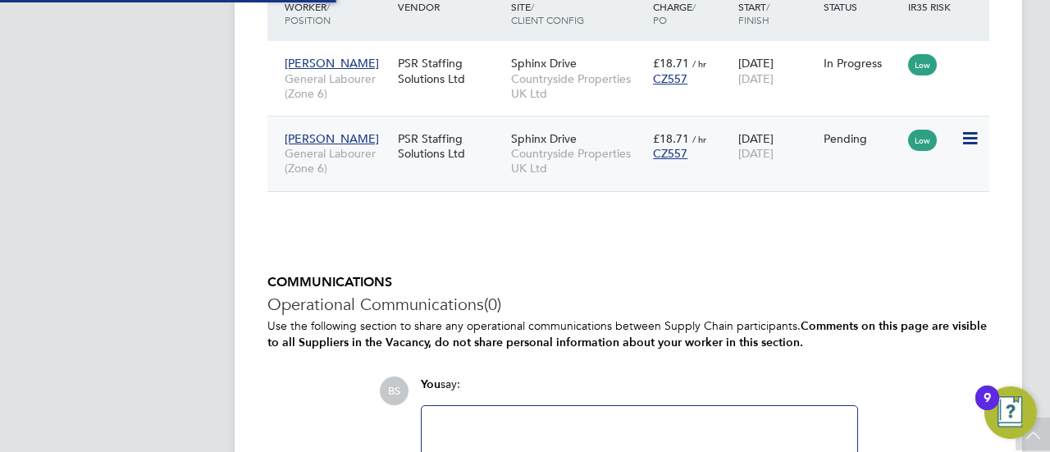
type input "Ryan Walker"
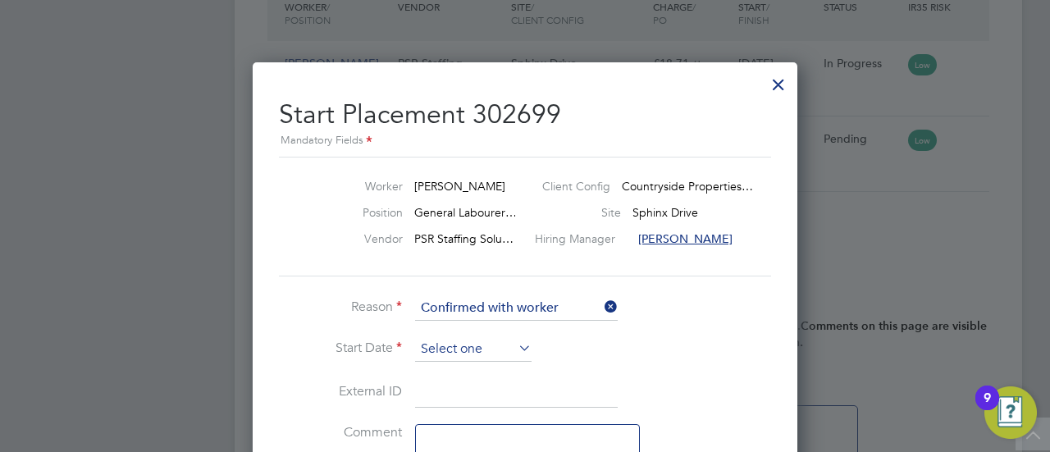
click at [490, 344] on input at bounding box center [473, 349] width 116 height 25
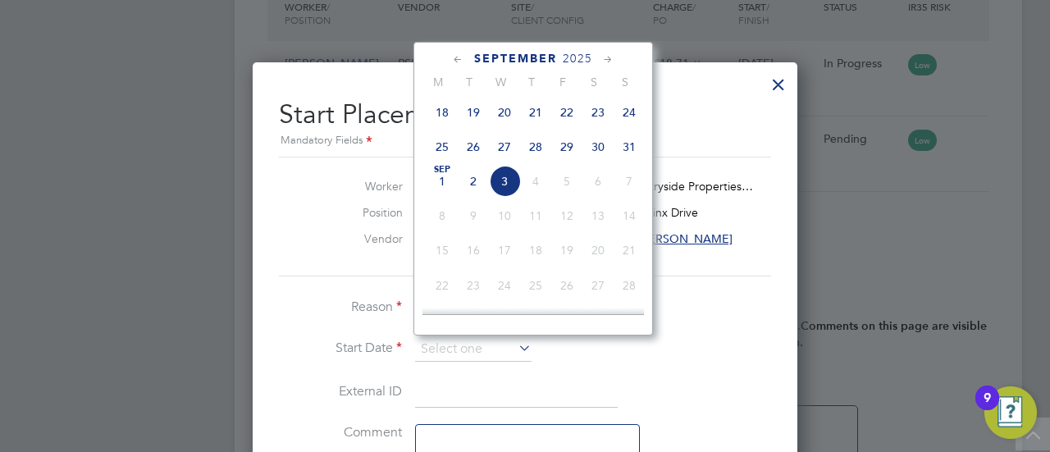
click at [500, 187] on span "3" at bounding box center [504, 181] width 31 height 31
type input "03 Sep 2025"
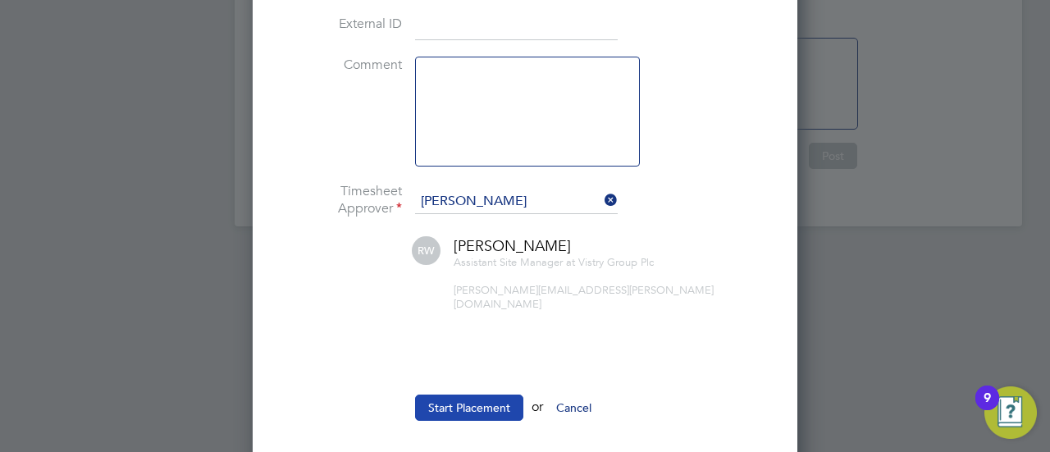
click at [500, 395] on button "Start Placement" at bounding box center [469, 408] width 108 height 26
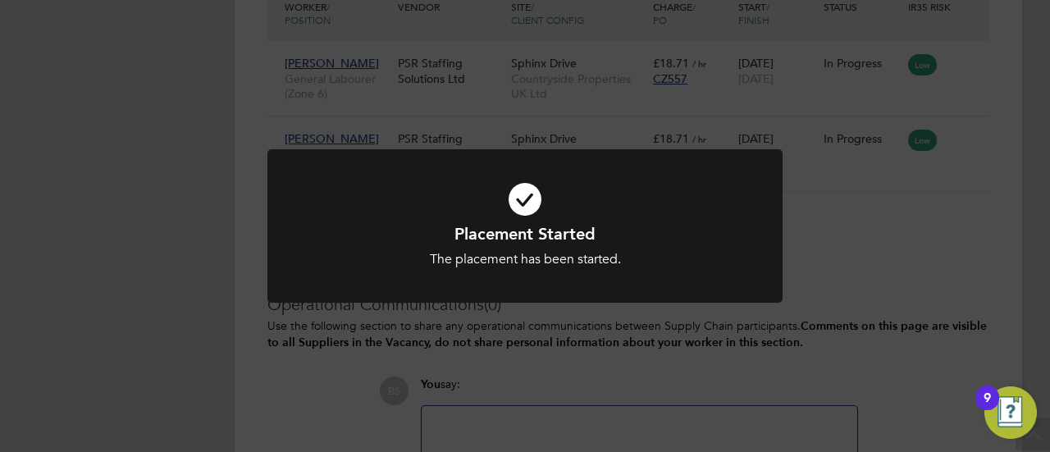
click at [918, 244] on div "Placement Started The placement has been started. Cancel Okay" at bounding box center [525, 226] width 1050 height 452
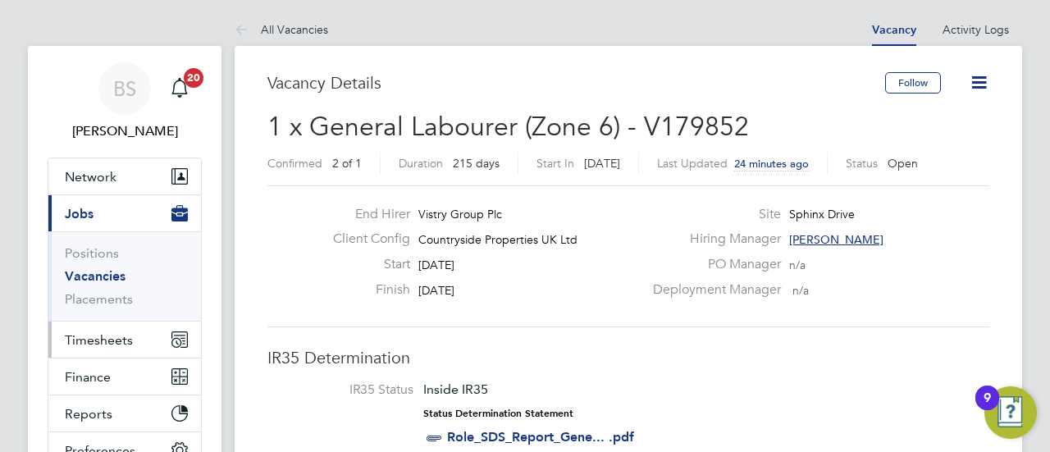
click at [118, 339] on span "Timesheets" at bounding box center [99, 340] width 68 height 16
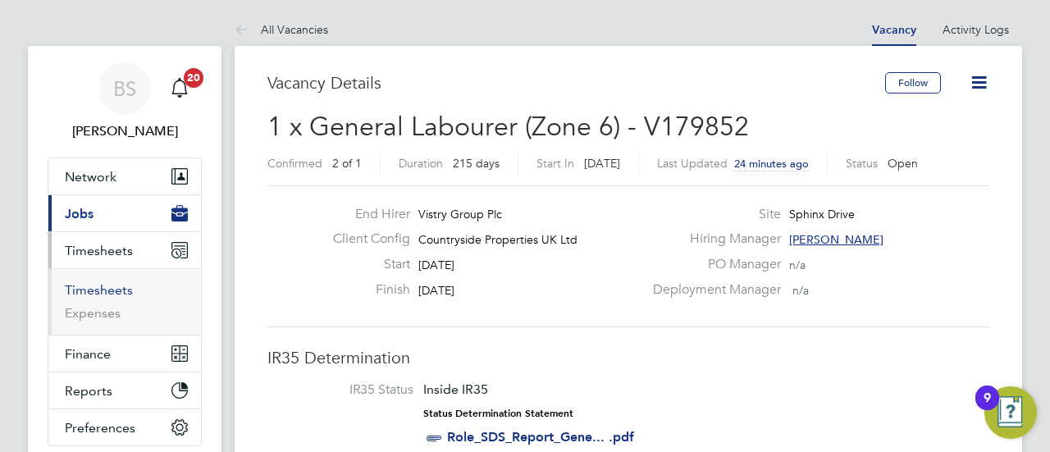
click at [116, 291] on link "Timesheets" at bounding box center [99, 290] width 68 height 16
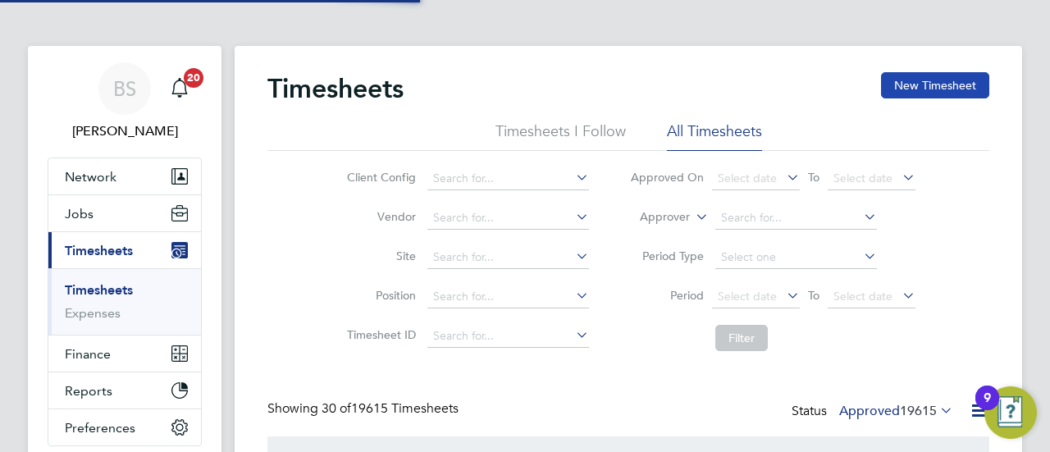
click at [947, 83] on button "New Timesheet" at bounding box center [935, 85] width 108 height 26
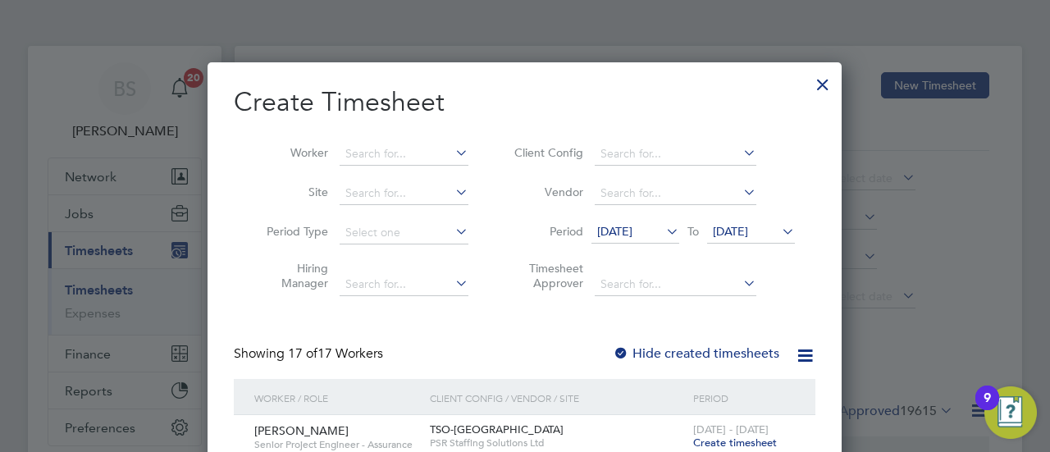
click at [632, 230] on span "20 Aug 2025" at bounding box center [614, 231] width 35 height 15
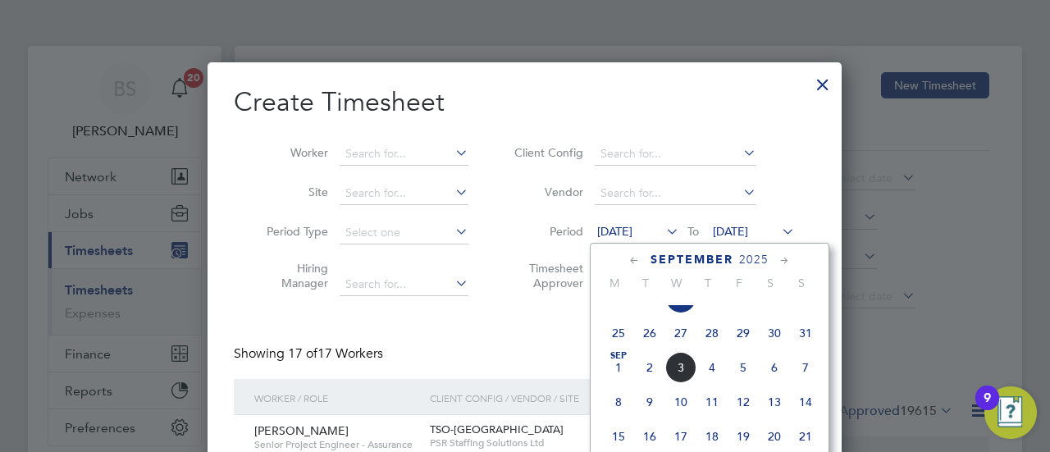
click at [617, 340] on span "25" at bounding box center [618, 332] width 31 height 31
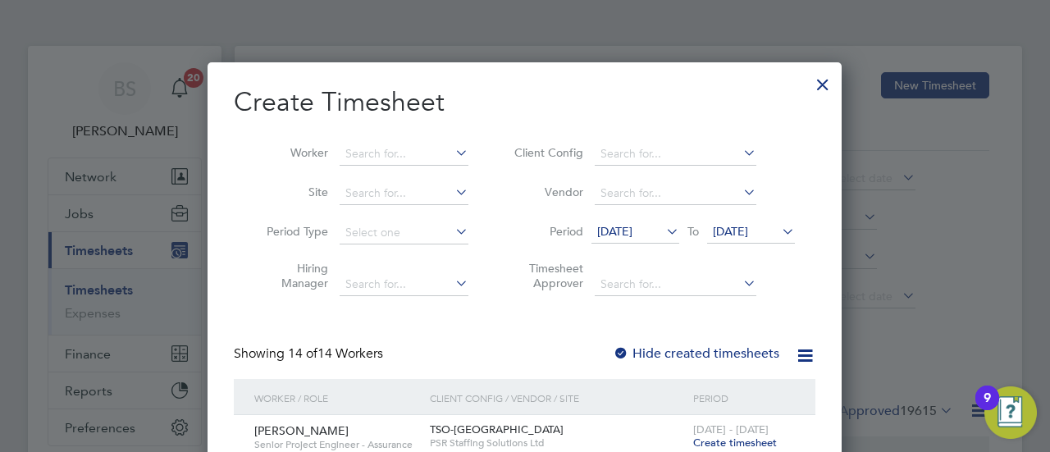
click at [748, 231] on span "27 Aug 2025" at bounding box center [730, 231] width 35 height 15
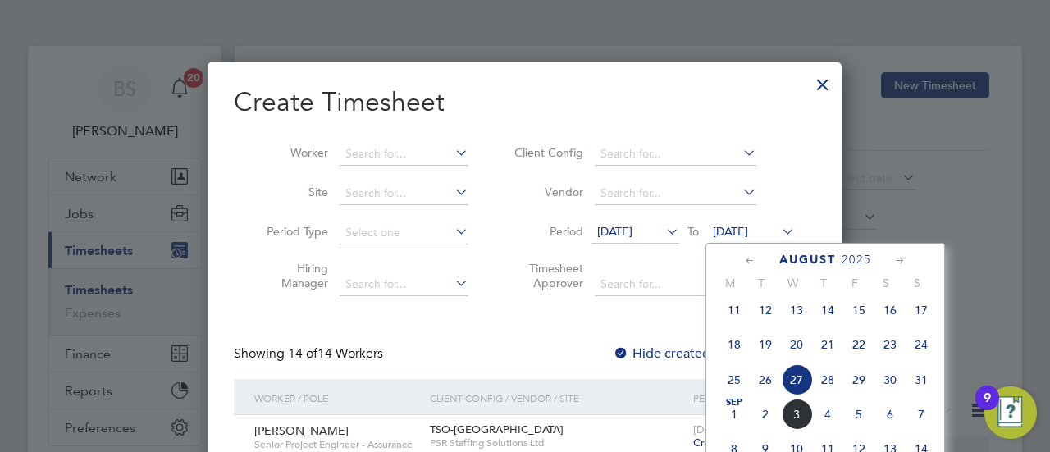
click at [919, 386] on span "31" at bounding box center [921, 379] width 31 height 31
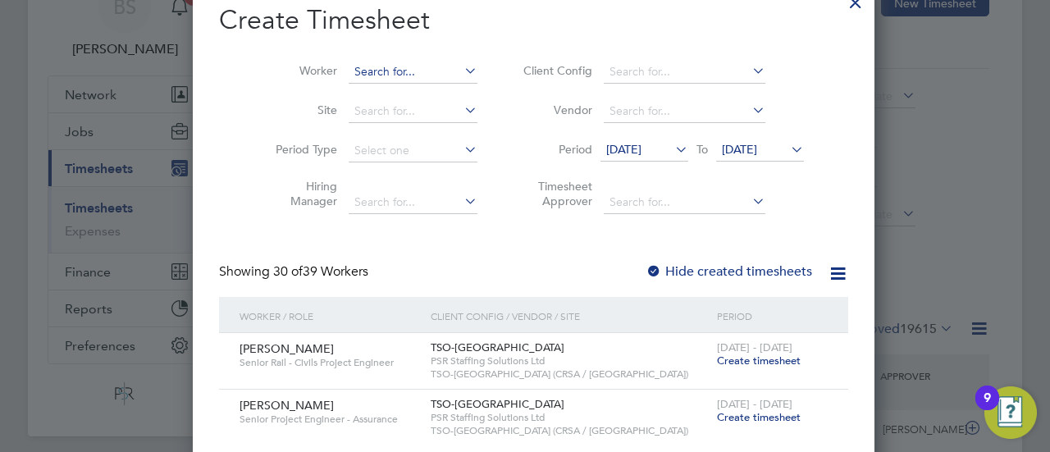
click at [382, 70] on input at bounding box center [413, 72] width 129 height 23
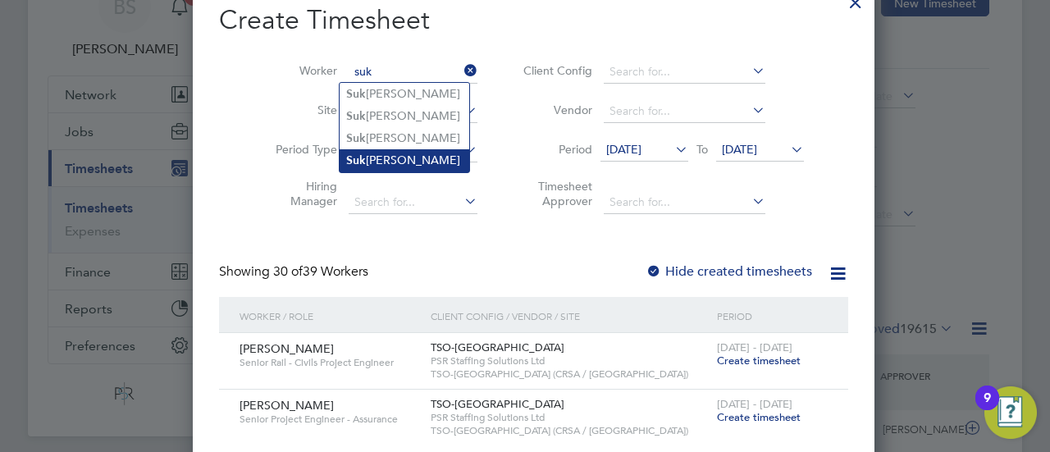
click at [361, 154] on b "Suk" at bounding box center [356, 160] width 20 height 14
type input "Sukhdev Singh"
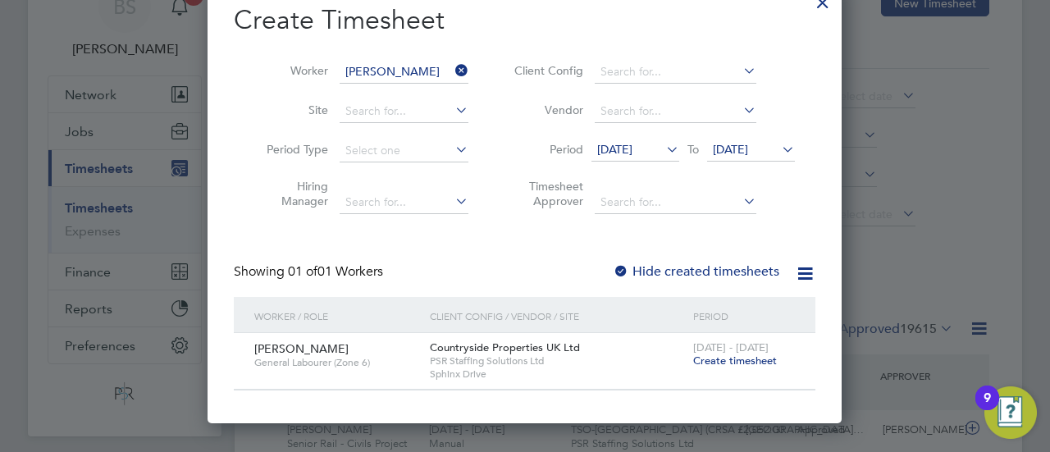
click at [735, 360] on span "Create timesheet" at bounding box center [735, 361] width 84 height 14
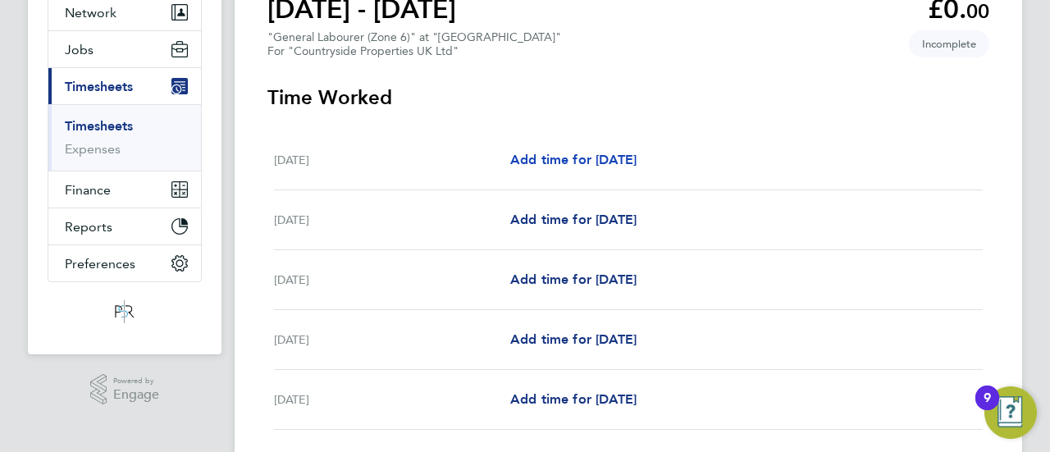
click at [579, 156] on span "Add time for Tue 26 Aug" at bounding box center [573, 160] width 126 height 16
select select "30"
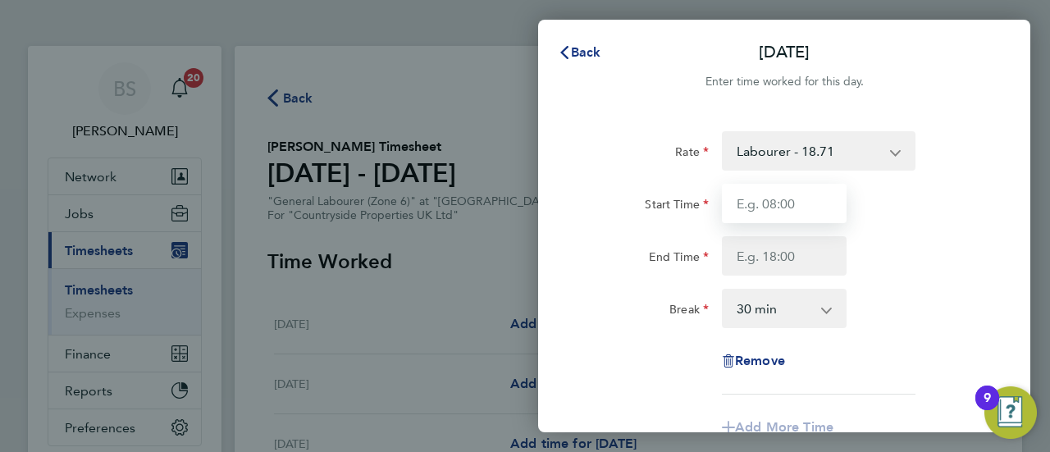
click at [771, 208] on input "Start Time" at bounding box center [784, 203] width 125 height 39
type input "07:30"
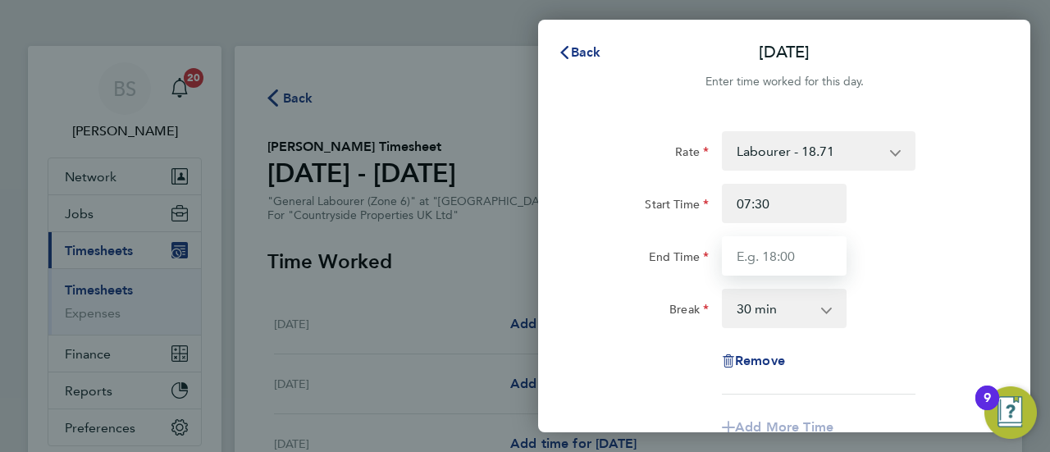
click at [797, 245] on input "End Time" at bounding box center [784, 255] width 125 height 39
type input "17:00"
click at [632, 306] on div "Break" at bounding box center [646, 305] width 125 height 33
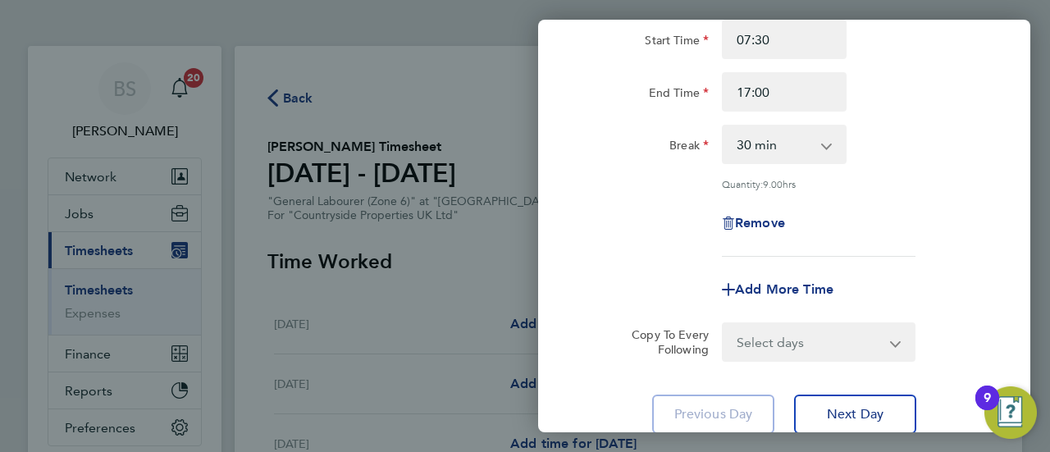
click at [799, 335] on select "Select days Day Weekday (Mon-Fri) Weekend (Sat-Sun) Wednesday Thursday Friday S…" at bounding box center [809, 342] width 172 height 36
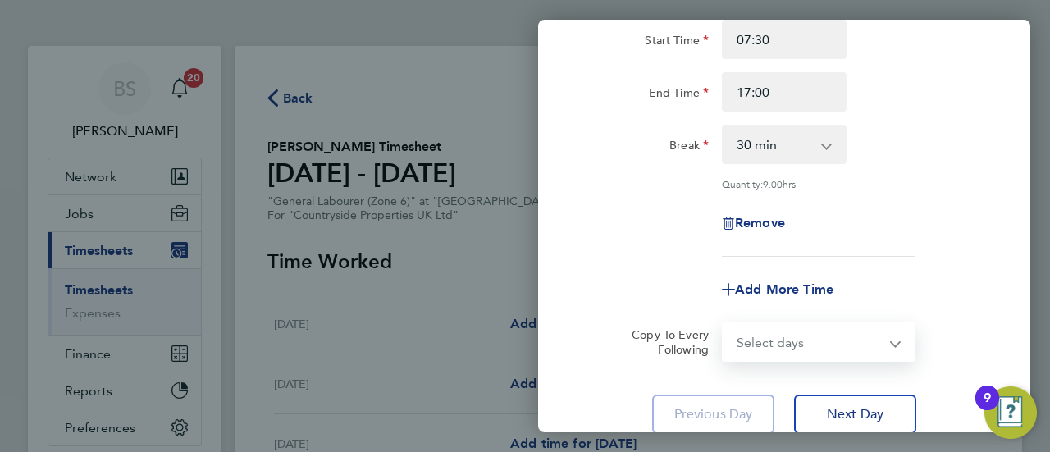
select select "WEEKDAY"
click at [723, 324] on select "Select days Day Weekday (Mon-Fri) Weekend (Sat-Sun) Wednesday Thursday Friday S…" at bounding box center [809, 342] width 172 height 36
select select "2025-08-31"
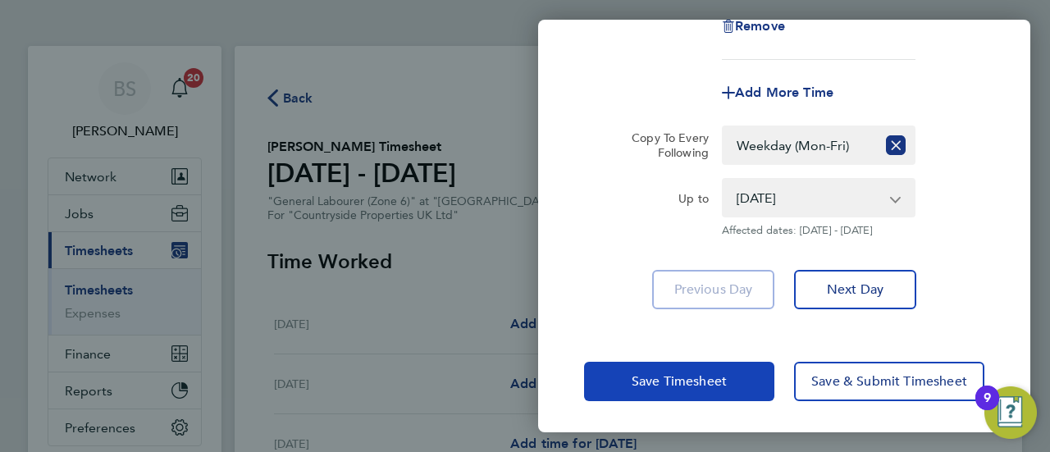
click at [668, 385] on span "Save Timesheet" at bounding box center [679, 381] width 95 height 16
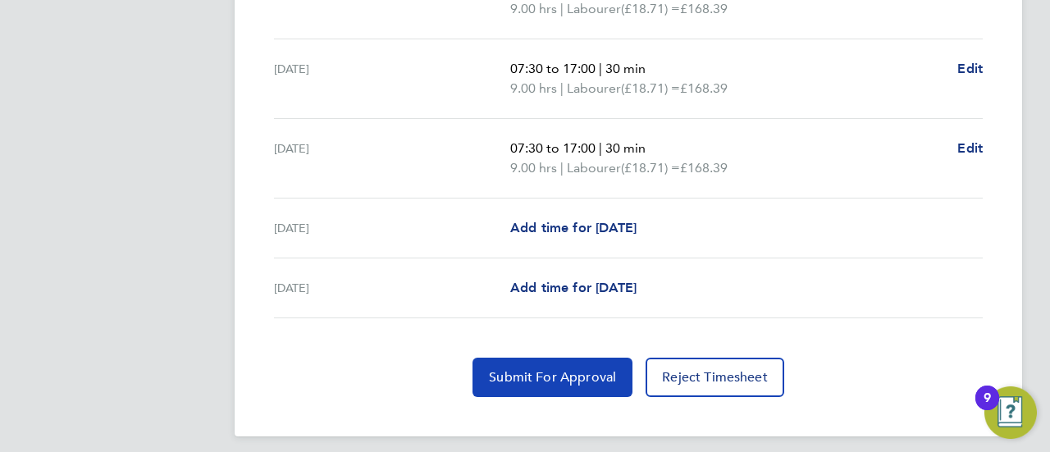
click at [597, 364] on button "Submit For Approval" at bounding box center [552, 377] width 160 height 39
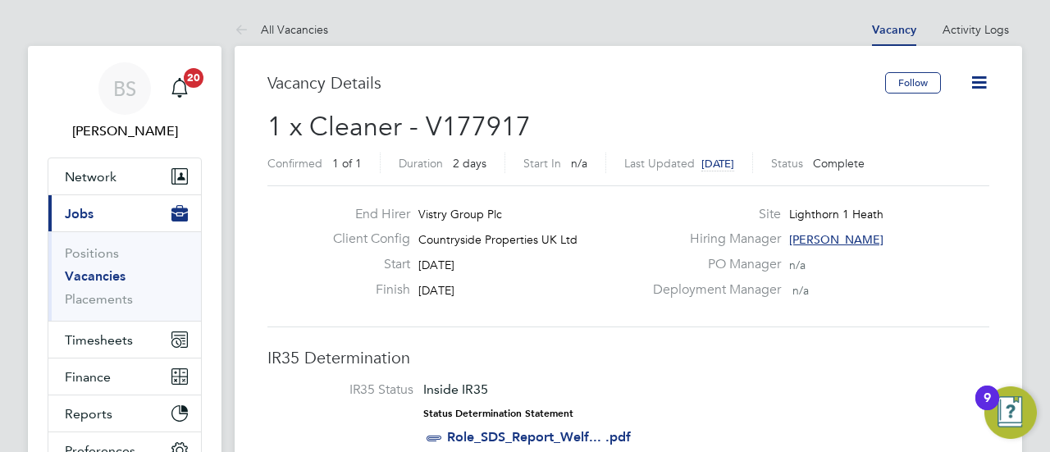
click at [92, 278] on link "Vacancies" at bounding box center [95, 276] width 61 height 16
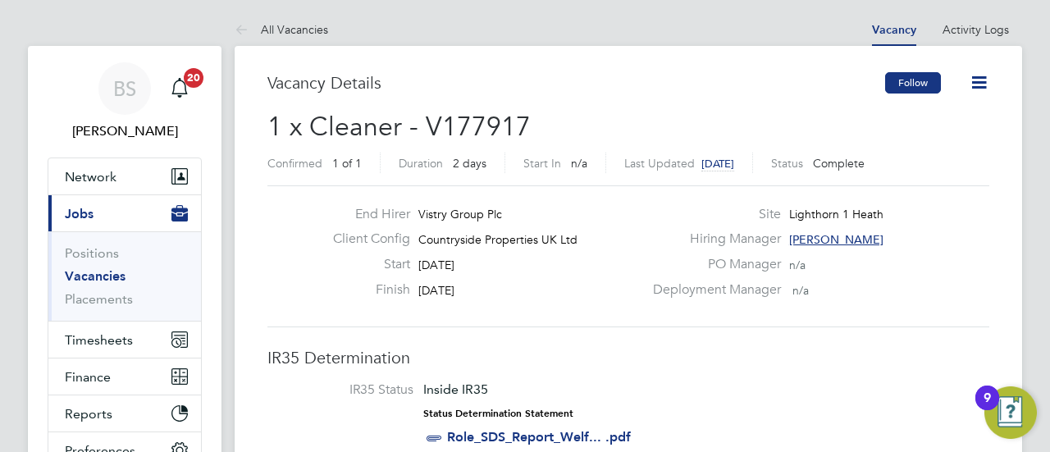
click at [931, 82] on button "Follow" at bounding box center [913, 82] width 56 height 21
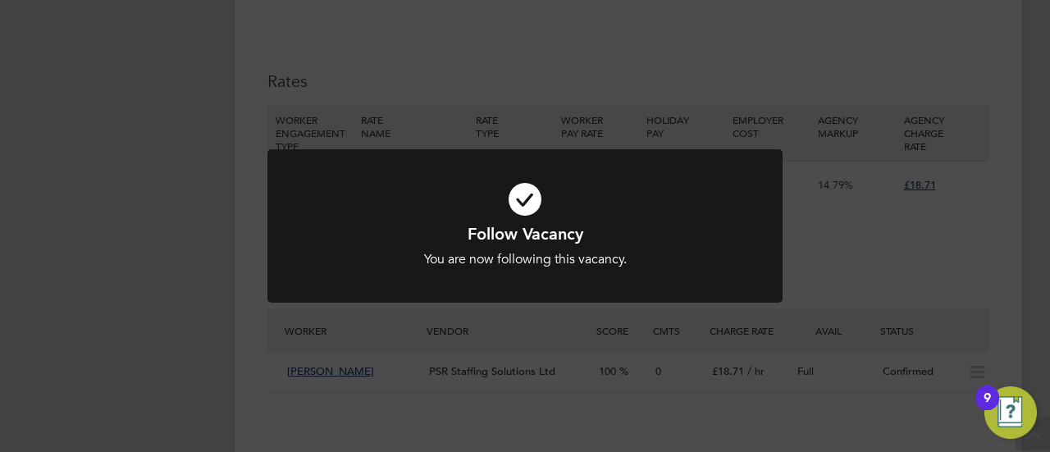
scroll to position [1066, 0]
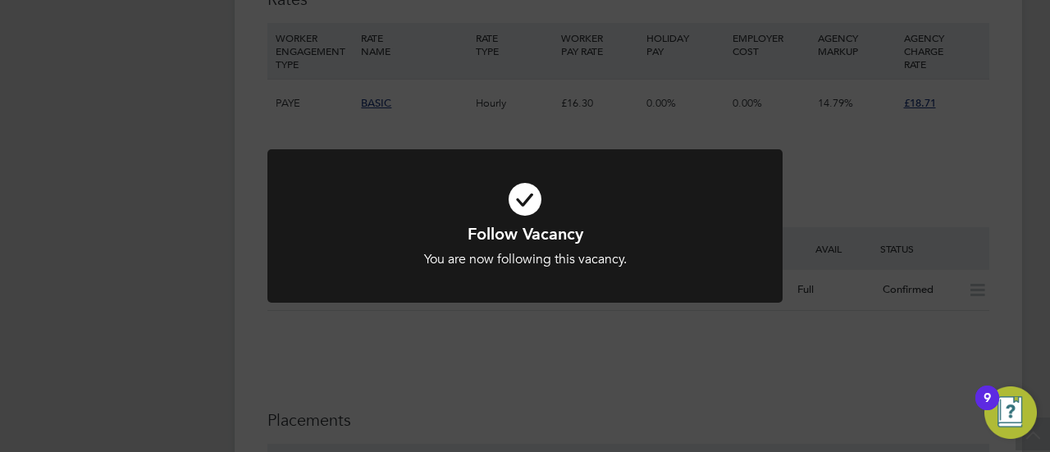
click at [735, 259] on div "You are now following this vacancy." at bounding box center [525, 259] width 427 height 17
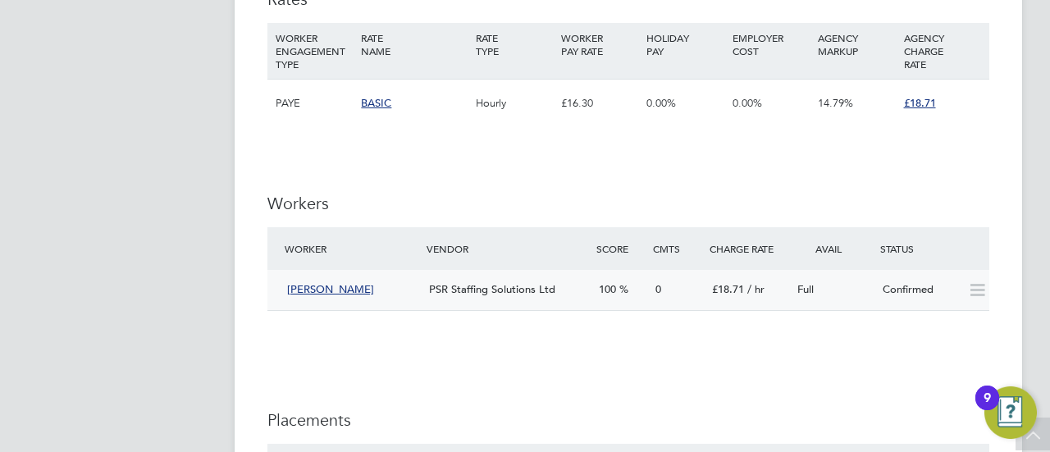
click at [974, 291] on icon at bounding box center [977, 290] width 21 height 13
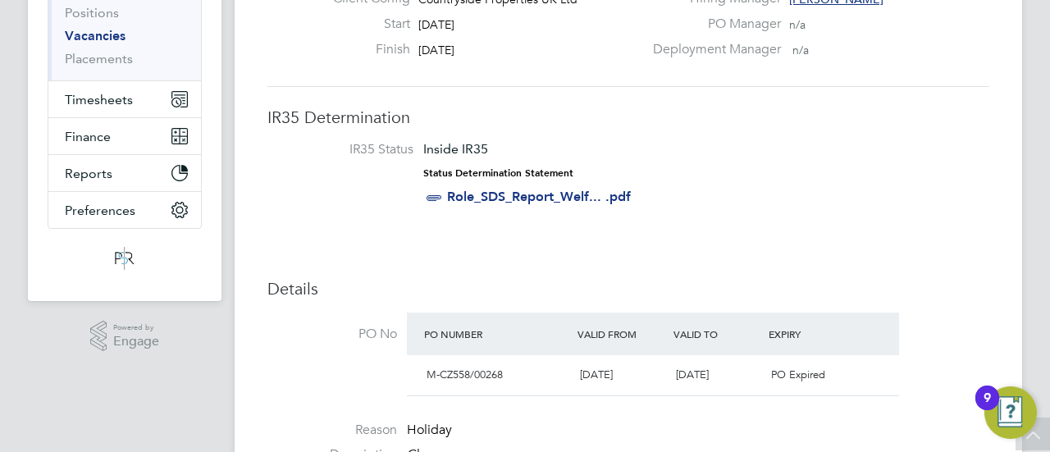
scroll to position [0, 0]
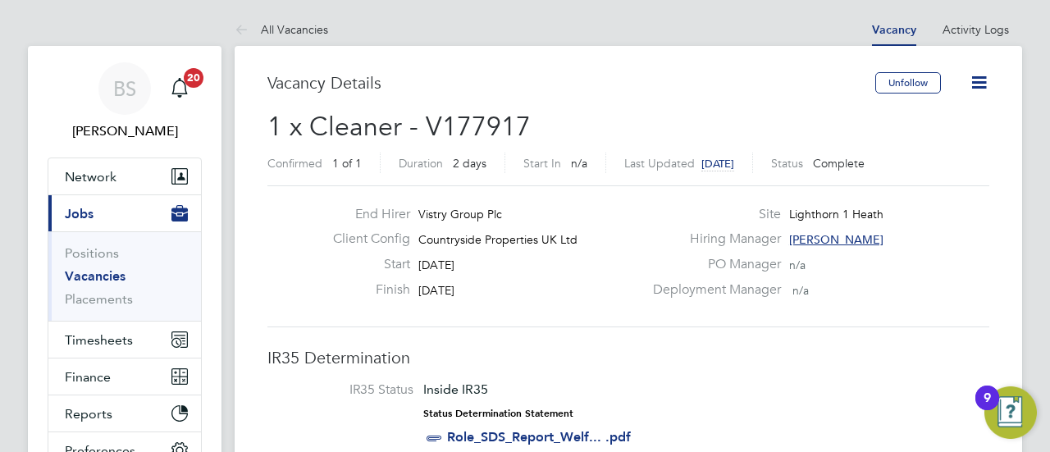
click at [978, 88] on icon at bounding box center [979, 82] width 21 height 21
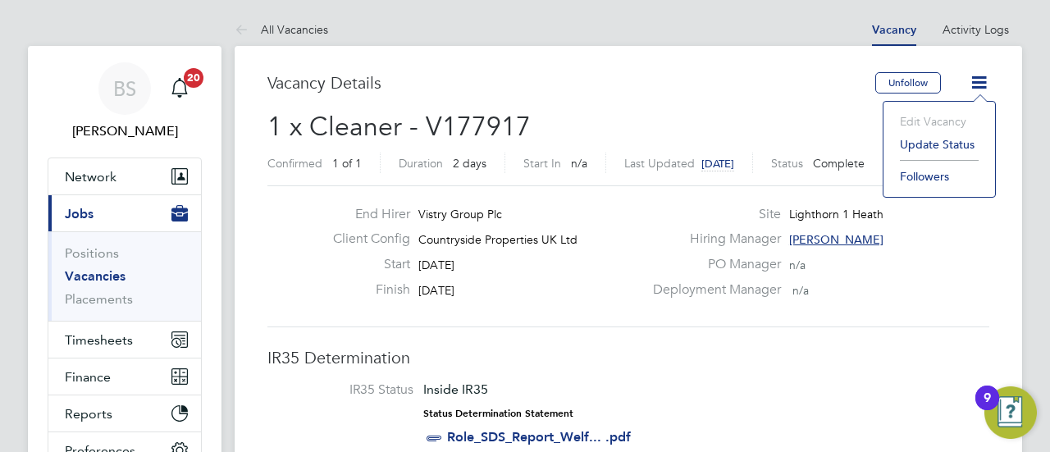
click at [687, 151] on h2 "1 x Cleaner - V177917 Confirmed 1 of 1 Duration 2 days Start In n/a Last Update…" at bounding box center [628, 144] width 722 height 69
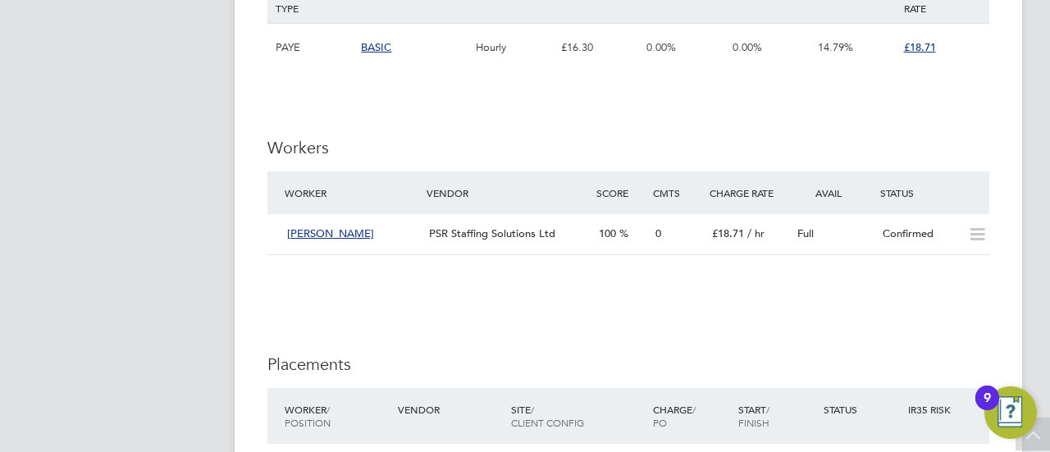
scroll to position [1148, 0]
